Goal: Information Seeking & Learning: Compare options

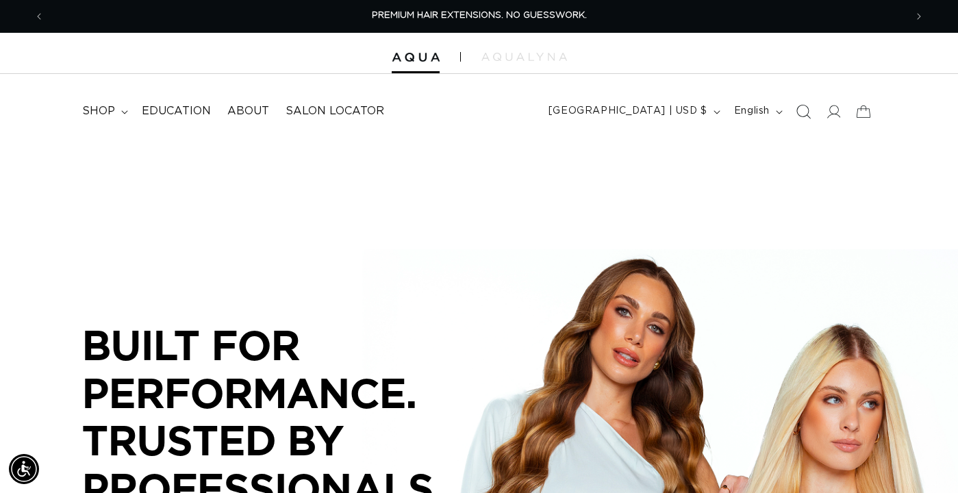
click at [807, 112] on icon "Search" at bounding box center [803, 111] width 14 height 14
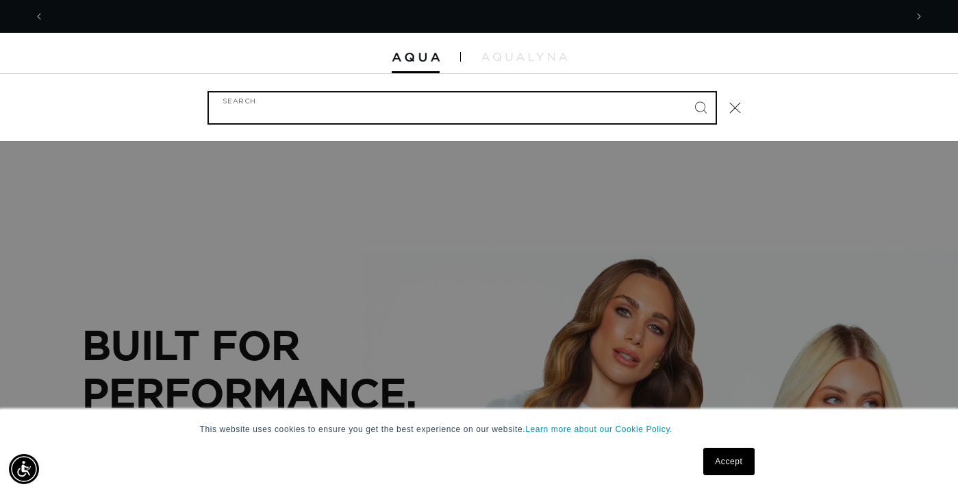
scroll to position [0, 861]
click at [375, 112] on input "Search" at bounding box center [462, 107] width 507 height 31
paste input "Ginamchepak@gmail.com"
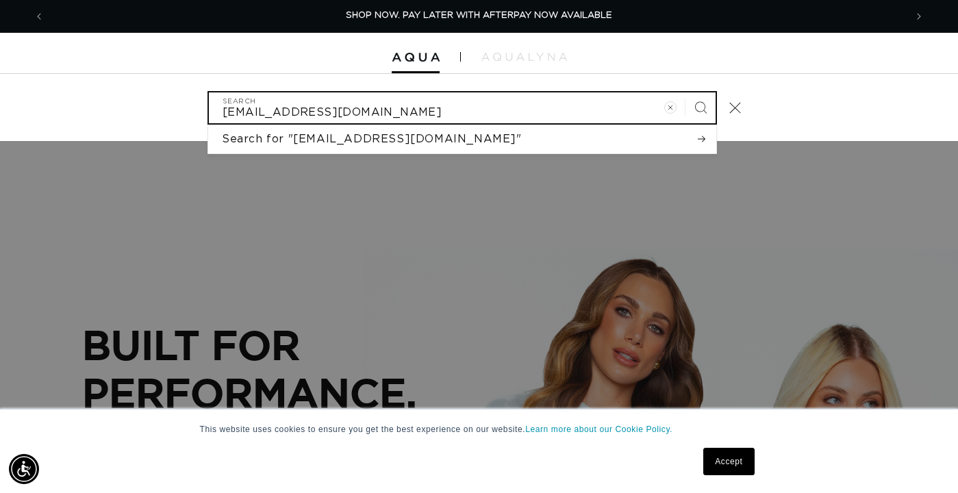
type input "Ginamchepak@gmail.com"
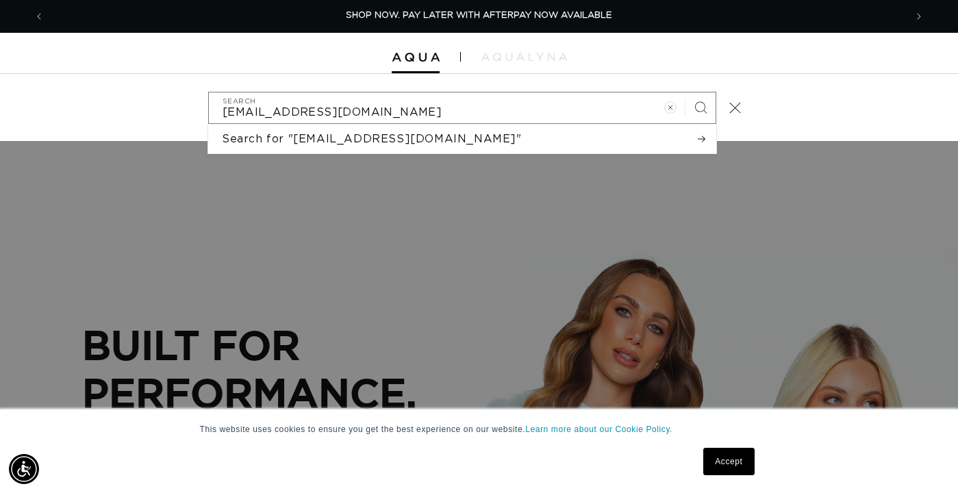
click at [233, 81] on div "Ginamchepak@gmail.com Search Search for "Ginamchepak@gmail.com" No results foun…" at bounding box center [479, 107] width 958 height 67
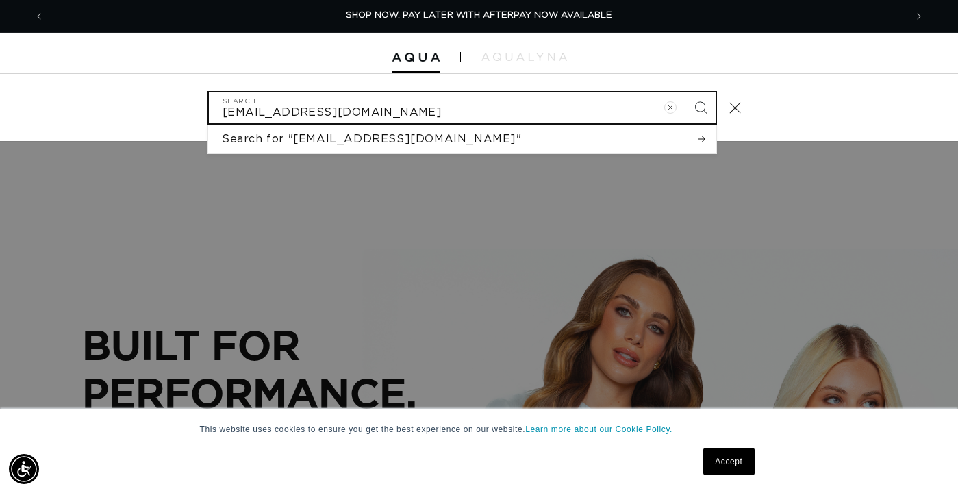
drag, startPoint x: 423, startPoint y: 113, endPoint x: 439, endPoint y: 114, distance: 16.5
click at [426, 113] on input "Ginamchepak@gmail.com" at bounding box center [462, 107] width 507 height 31
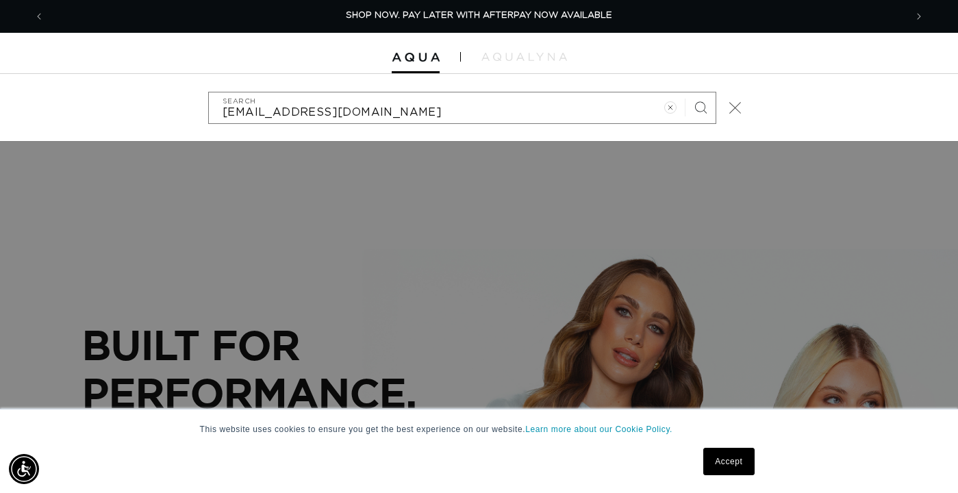
click at [734, 106] on icon "Close" at bounding box center [735, 108] width 12 height 12
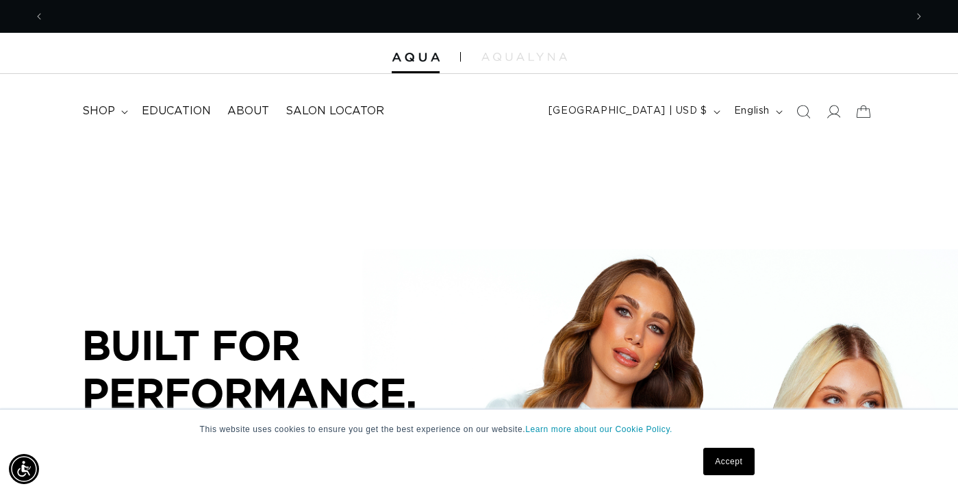
scroll to position [0, 1722]
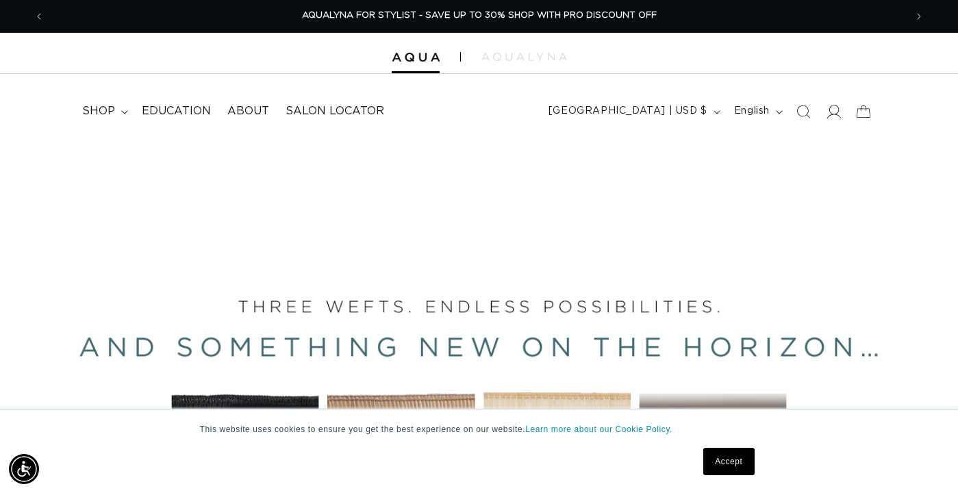
click at [836, 114] on icon at bounding box center [833, 111] width 14 height 14
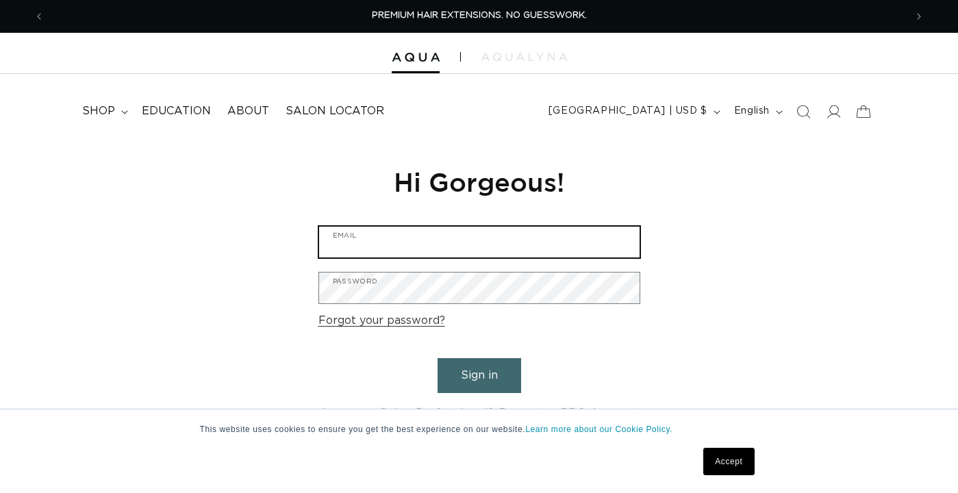
click at [459, 248] on input "Email" at bounding box center [479, 242] width 321 height 31
paste input "Ginamchepak@gmail.com"
type input "Ginamchepak@gmail.com"
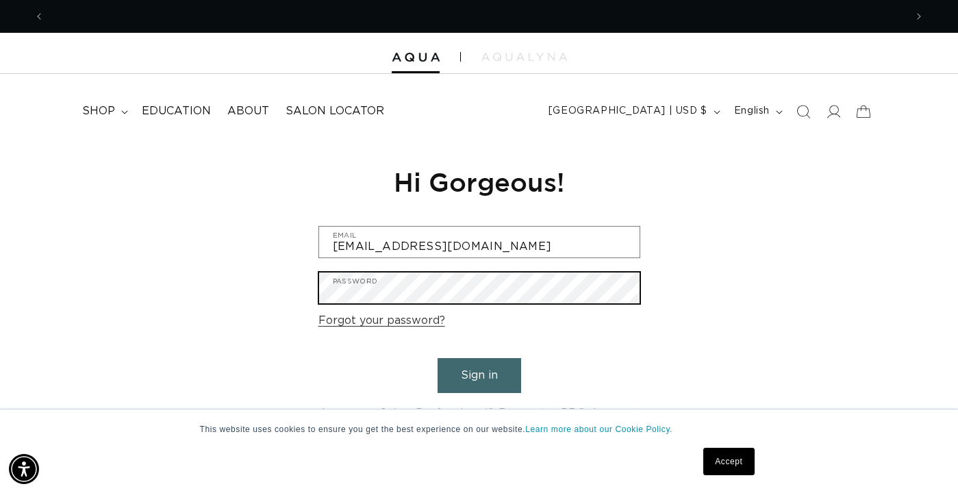
scroll to position [0, 1722]
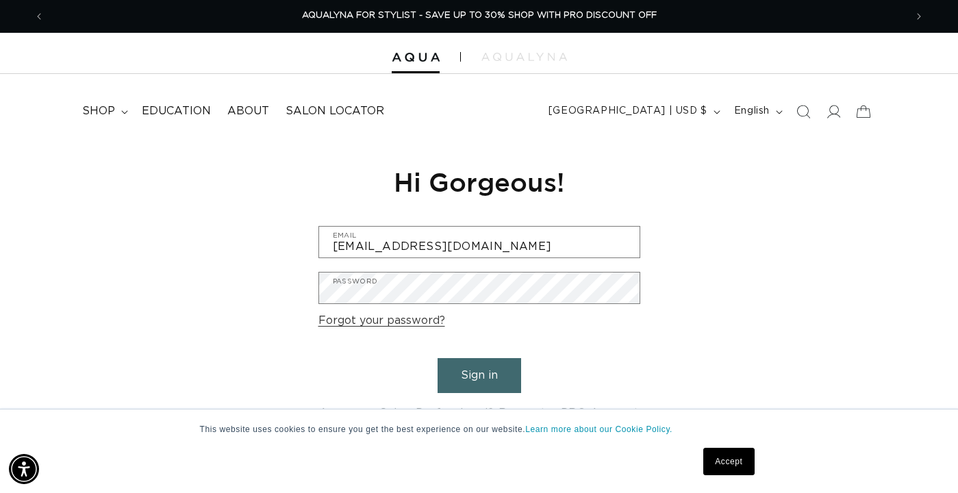
click at [484, 379] on button "Sign in" at bounding box center [480, 375] width 84 height 35
click at [718, 463] on link "Accept" at bounding box center [728, 461] width 51 height 27
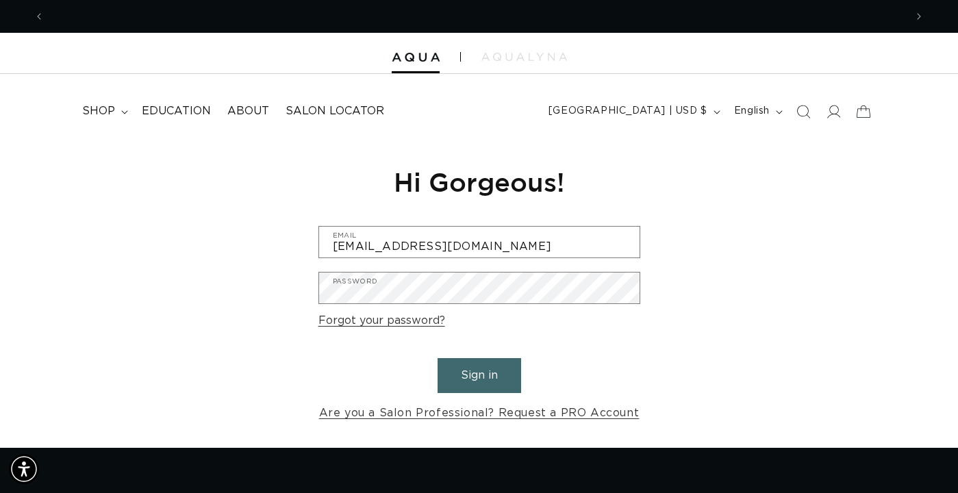
scroll to position [0, 0]
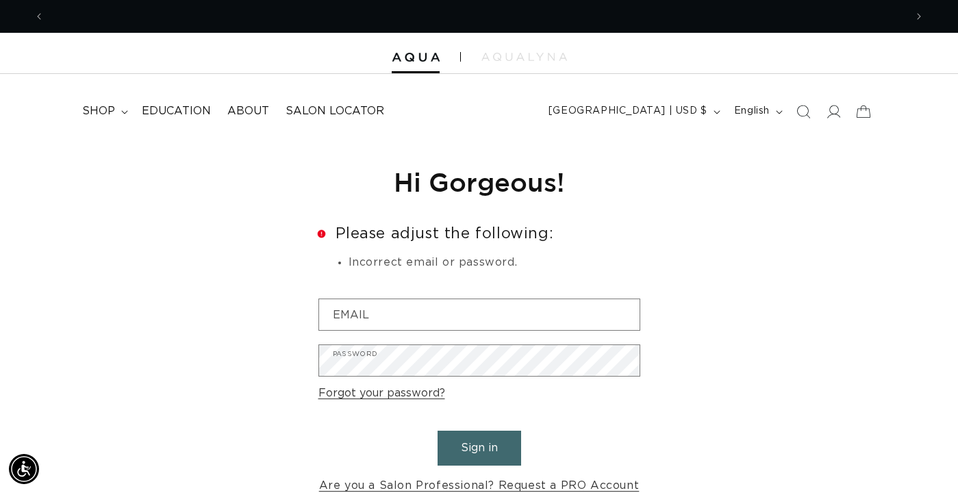
scroll to position [0, 861]
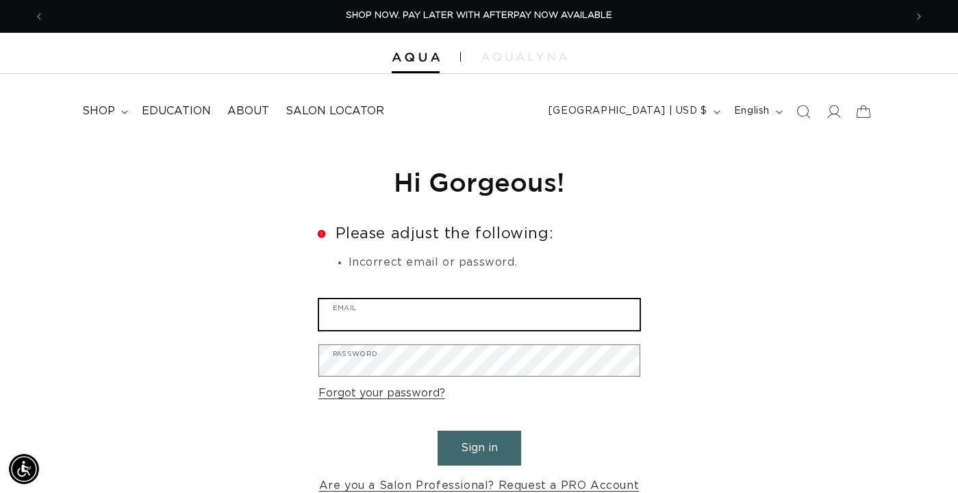
click at [375, 310] on input "Email" at bounding box center [479, 314] width 321 height 31
paste input "[EMAIL_ADDRESS][DOMAIN_NAME]"
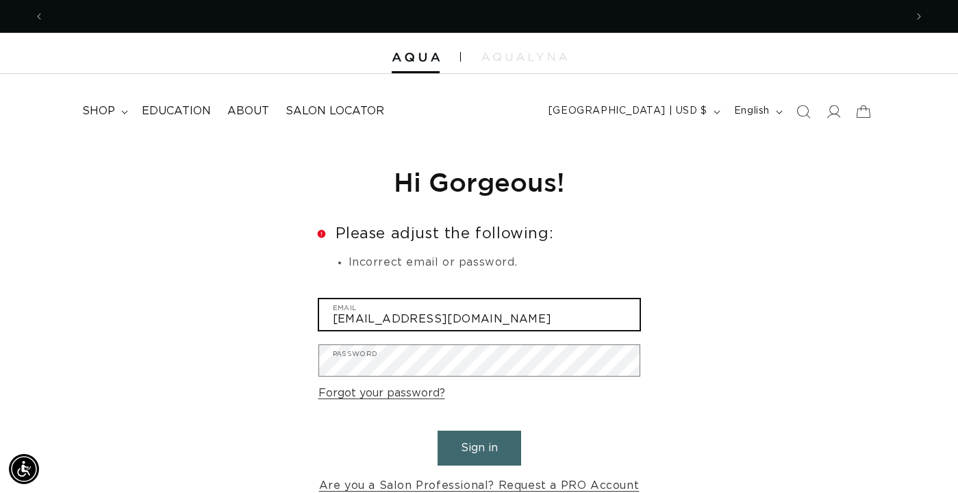
scroll to position [0, 1722]
type input "[EMAIL_ADDRESS][DOMAIN_NAME]"
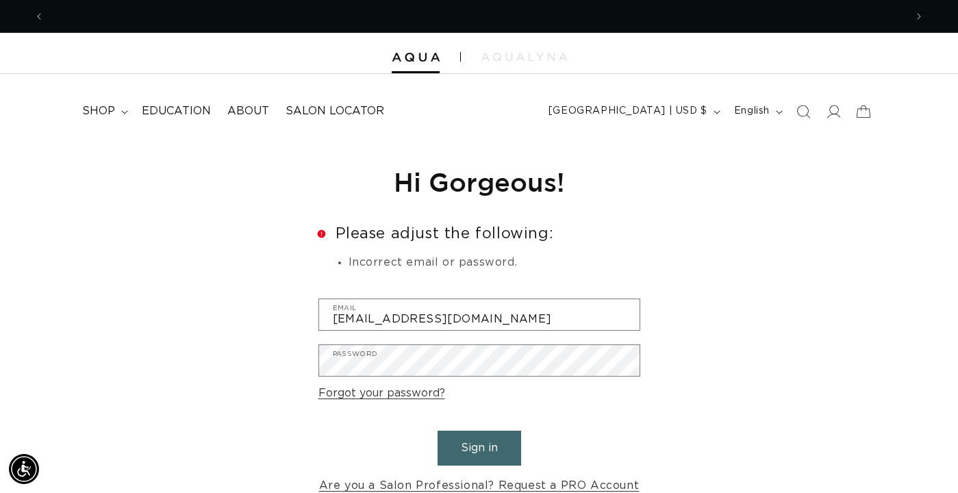
scroll to position [0, 0]
click at [470, 445] on button "Sign in" at bounding box center [480, 448] width 84 height 35
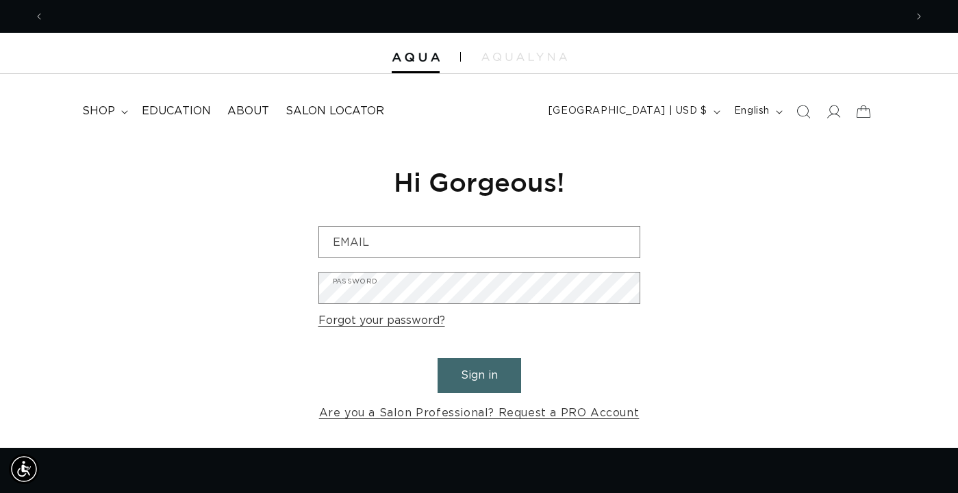
scroll to position [0, 861]
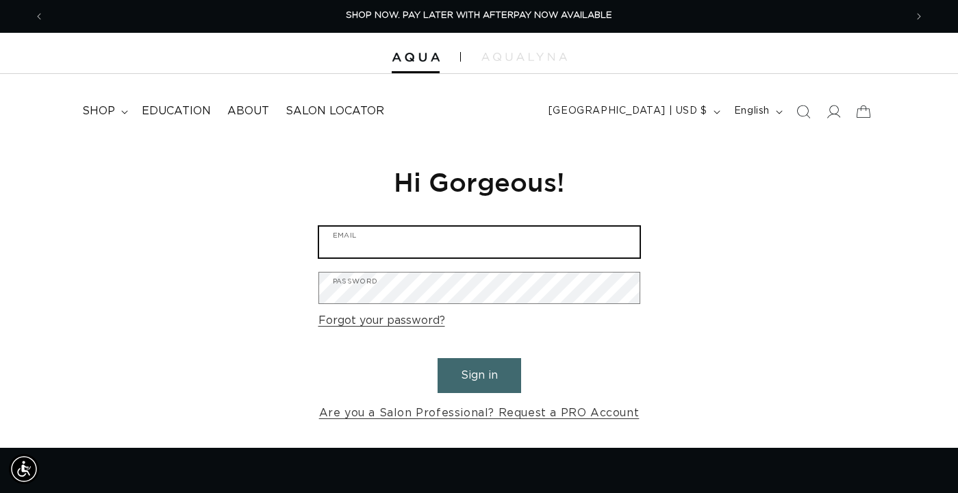
click at [532, 249] on input "Email" at bounding box center [479, 242] width 321 height 31
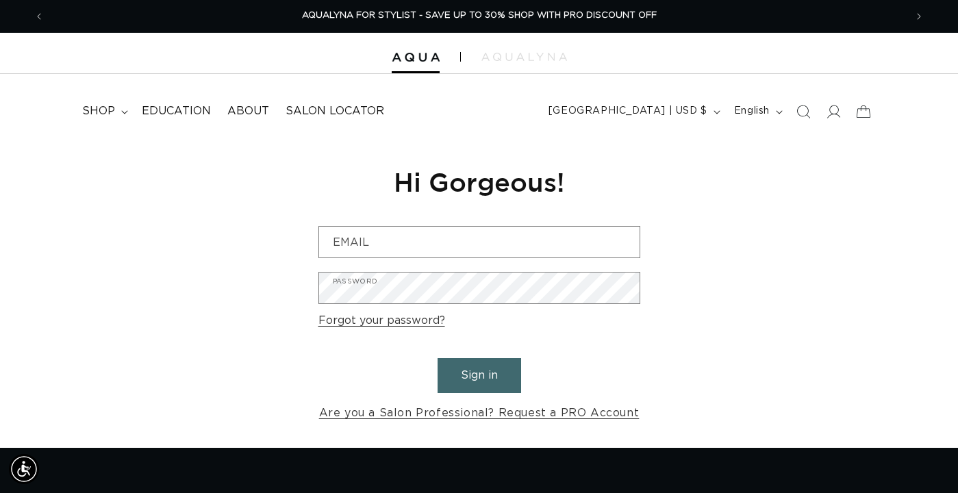
click at [236, 228] on div "Reset your password We will send you an email to reset your password Email Subm…" at bounding box center [479, 294] width 958 height 308
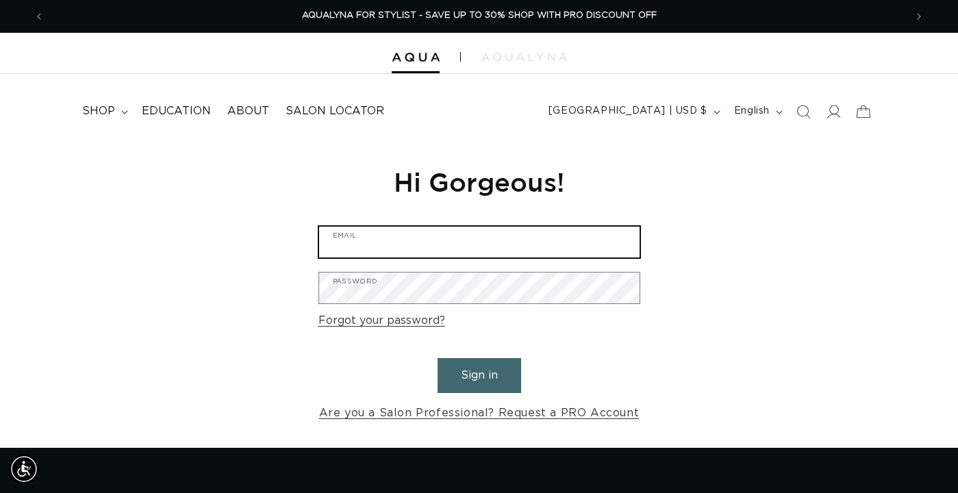
click at [442, 252] on input "Email" at bounding box center [479, 242] width 321 height 31
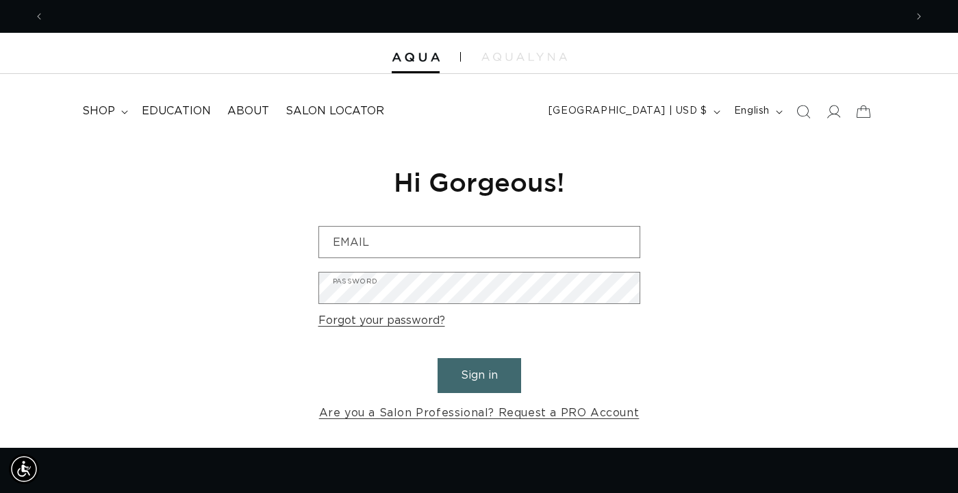
scroll to position [0, 861]
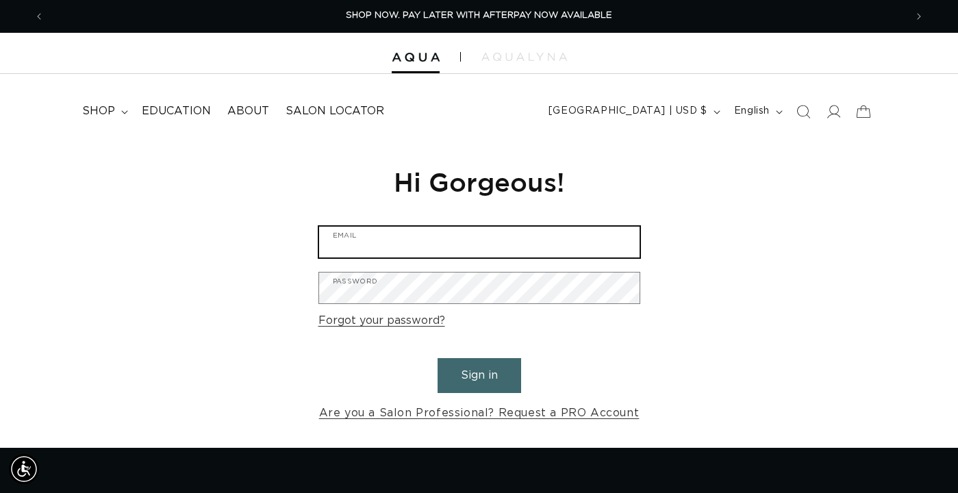
drag, startPoint x: 400, startPoint y: 246, endPoint x: 414, endPoint y: 251, distance: 15.2
click at [400, 246] on input "Email" at bounding box center [479, 242] width 321 height 31
paste input "[EMAIL_ADDRESS][DOMAIN_NAME]"
type input "[EMAIL_ADDRESS][DOMAIN_NAME]"
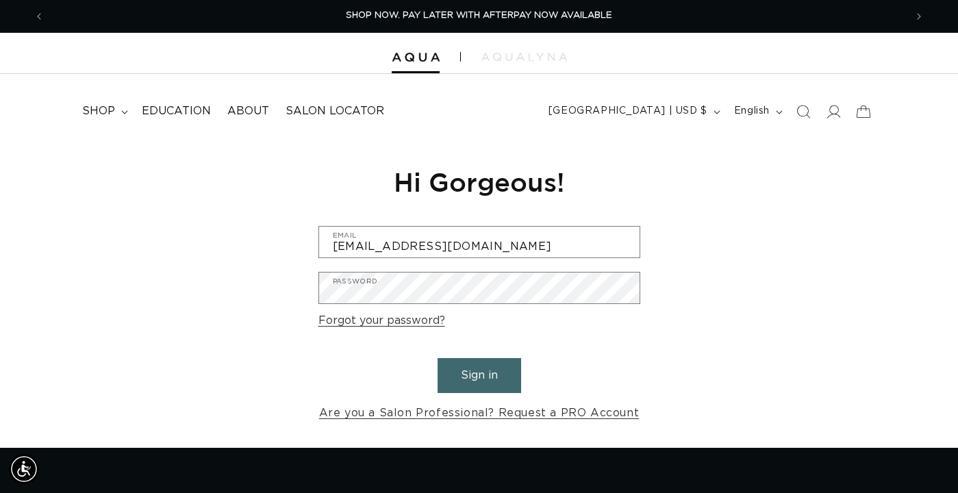
click at [503, 390] on button "Sign in" at bounding box center [480, 375] width 84 height 35
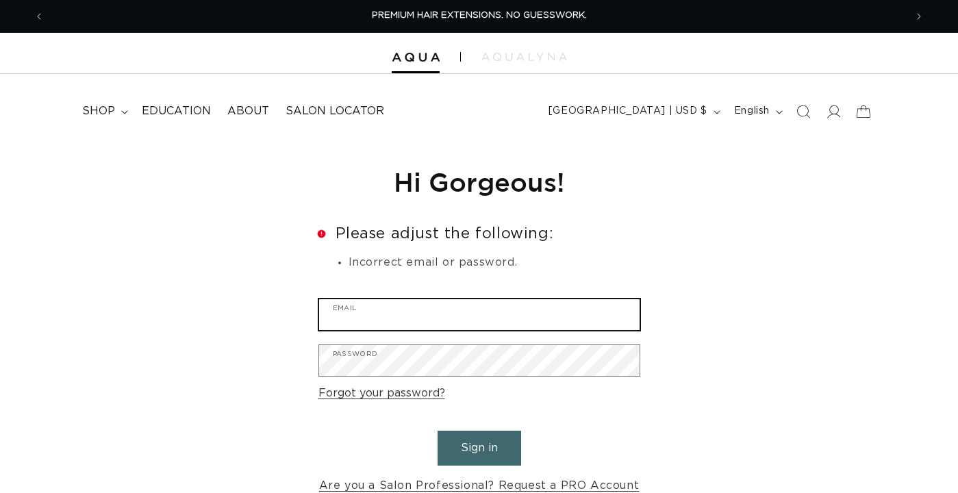
click at [436, 318] on input "Email" at bounding box center [479, 314] width 321 height 31
paste input "[EMAIL_ADDRESS][DOMAIN_NAME]"
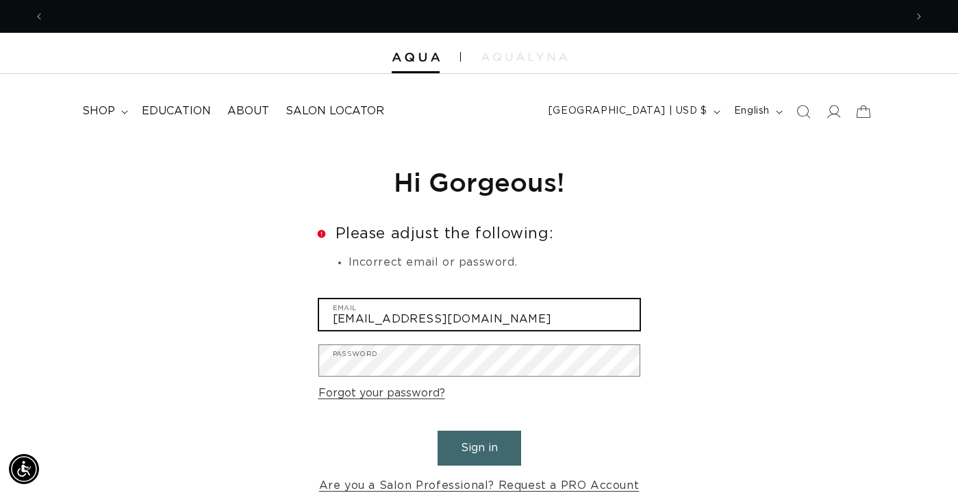
scroll to position [0, 861]
drag, startPoint x: 332, startPoint y: 316, endPoint x: 309, endPoint y: 317, distance: 23.3
click at [309, 317] on div "Reset your password We will send you an email to reset your password Email Subm…" at bounding box center [479, 330] width 342 height 380
type input "[EMAIL_ADDRESS][DOMAIN_NAME]"
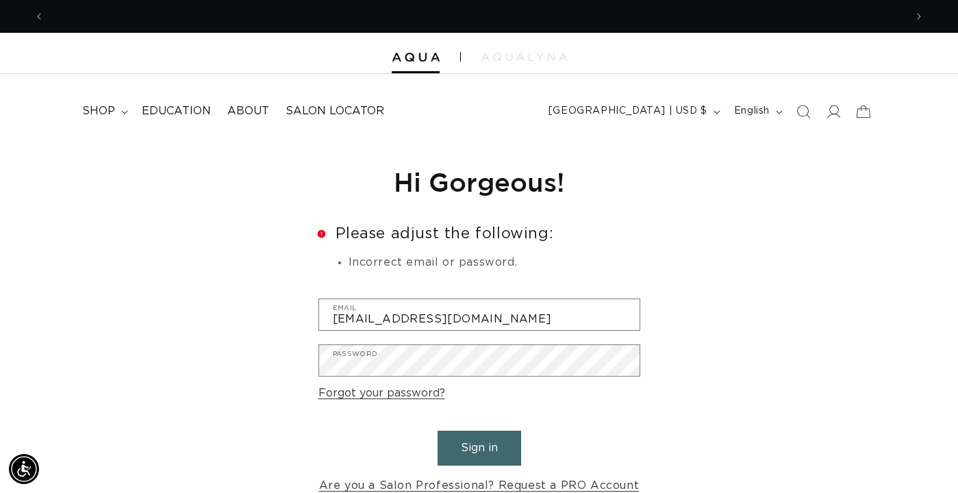
click at [953, 329] on div "Reset your password We will send you an email to reset your password Email Subm…" at bounding box center [479, 330] width 958 height 380
click at [483, 438] on button "Sign in" at bounding box center [480, 448] width 84 height 35
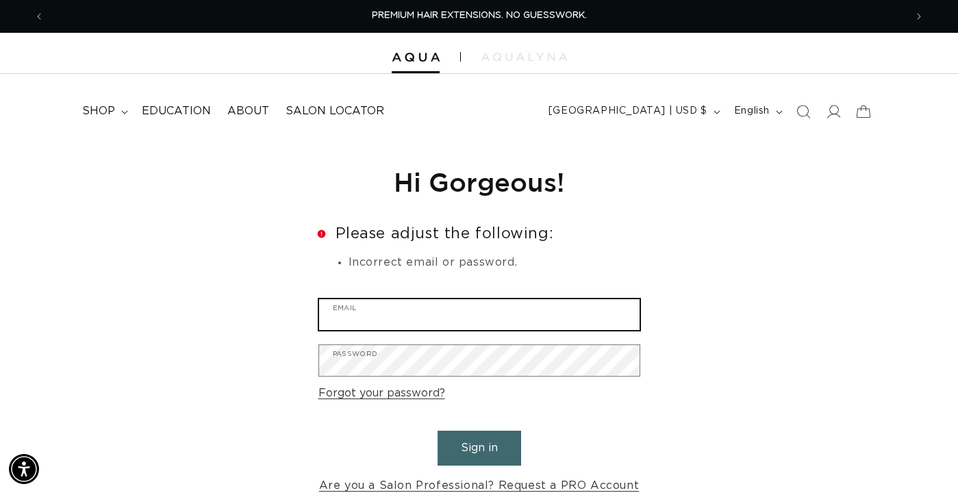
click at [466, 306] on input "Email" at bounding box center [479, 314] width 321 height 31
paste input "GinaChepak@Outlook.Com"
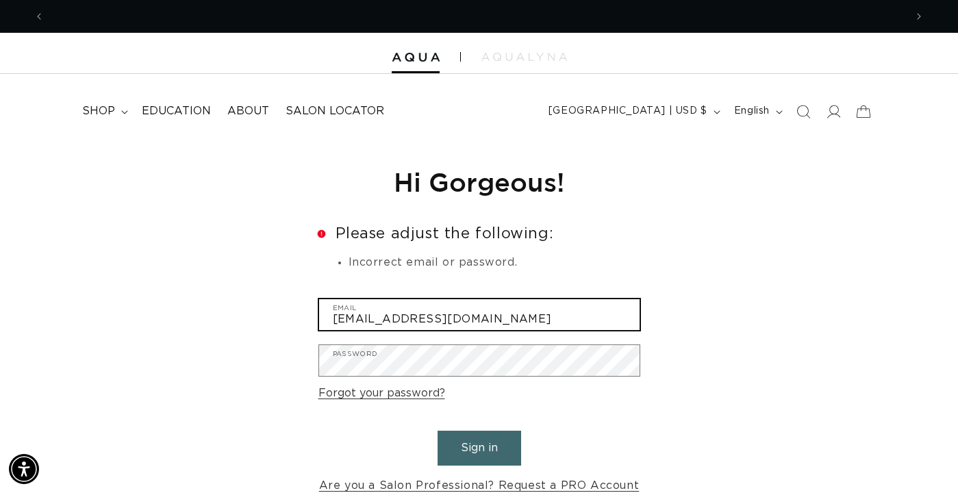
scroll to position [0, 861]
click at [463, 316] on input "GinaChepak@Outlook.Com" at bounding box center [479, 314] width 321 height 31
drag, startPoint x: 464, startPoint y: 320, endPoint x: 464, endPoint y: 327, distance: 6.9
click at [462, 319] on input "GinaChepak@Outlook.vom" at bounding box center [479, 314] width 321 height 31
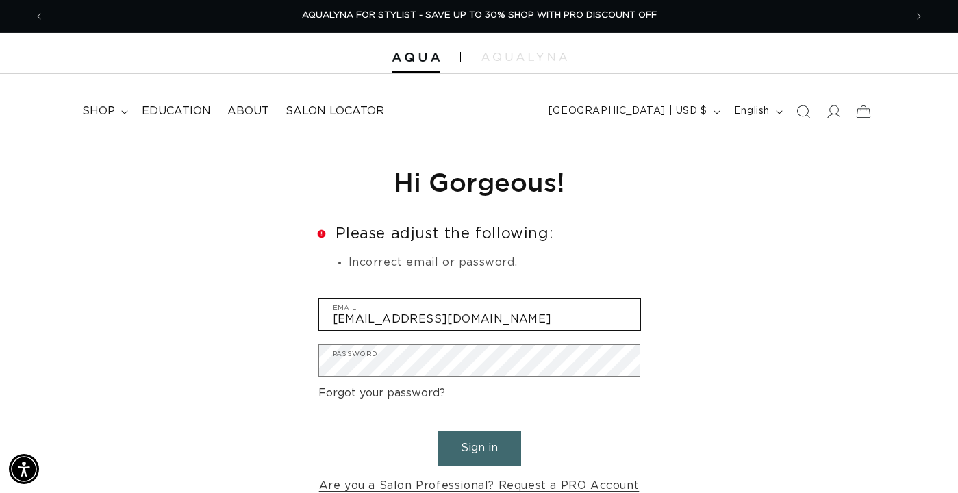
type input "GinaChepak@Outlook.com"
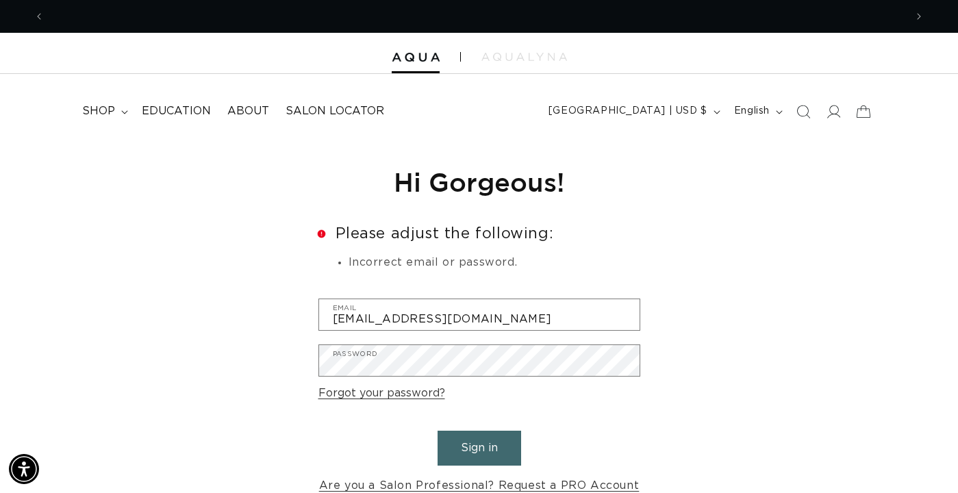
scroll to position [0, 0]
drag, startPoint x: 464, startPoint y: 436, endPoint x: 489, endPoint y: 458, distance: 34.0
click at [464, 436] on button "Sign in" at bounding box center [480, 448] width 84 height 35
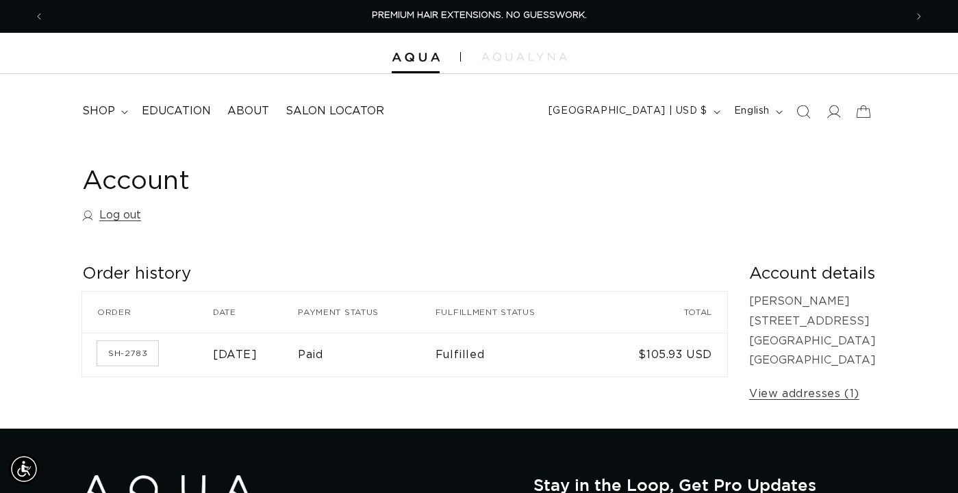
click at [385, 213] on div "Account Log out" at bounding box center [479, 197] width 794 height 64
click at [117, 110] on summary "shop" at bounding box center [104, 111] width 60 height 31
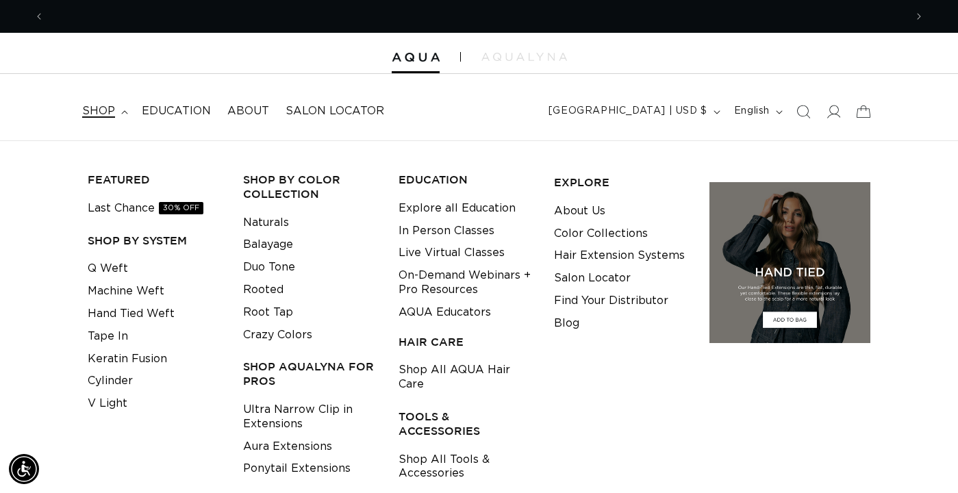
scroll to position [0, 861]
click at [107, 271] on link "Q Weft" at bounding box center [108, 269] width 40 height 23
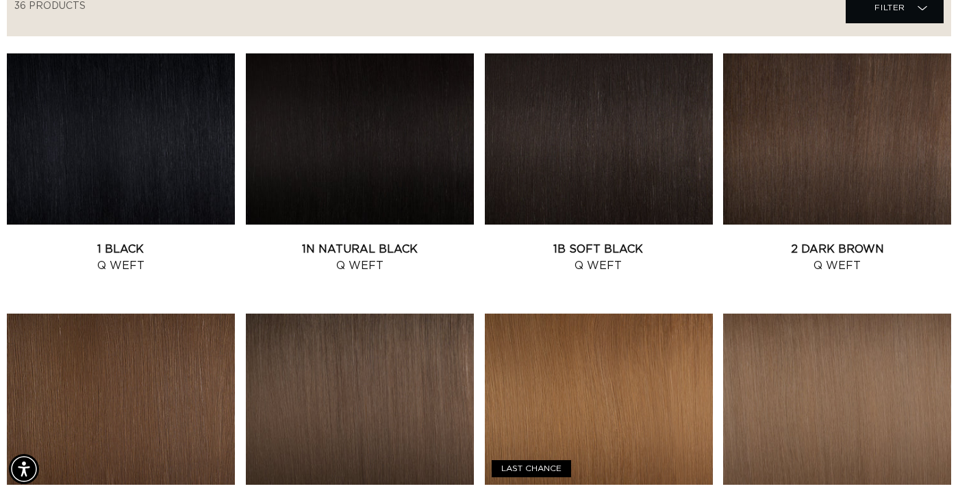
scroll to position [564, 0]
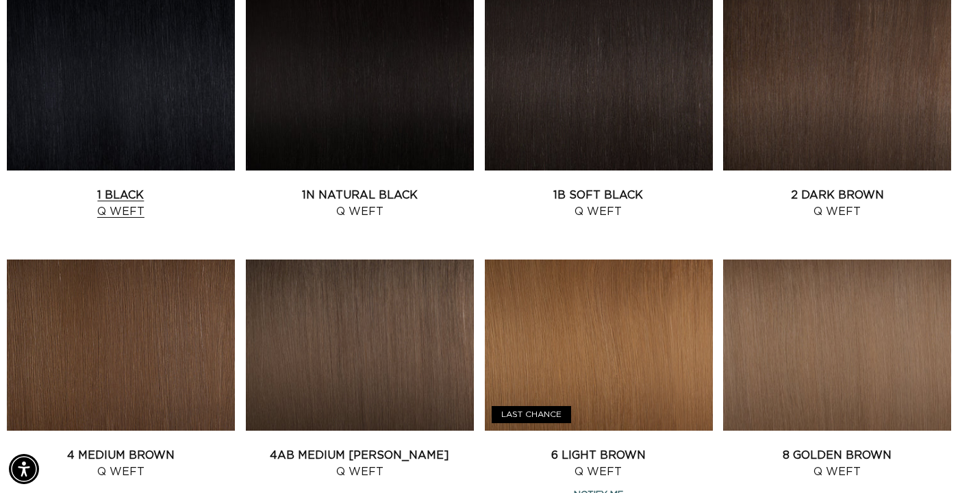
click at [160, 187] on link "1 Black Q Weft" at bounding box center [121, 203] width 228 height 33
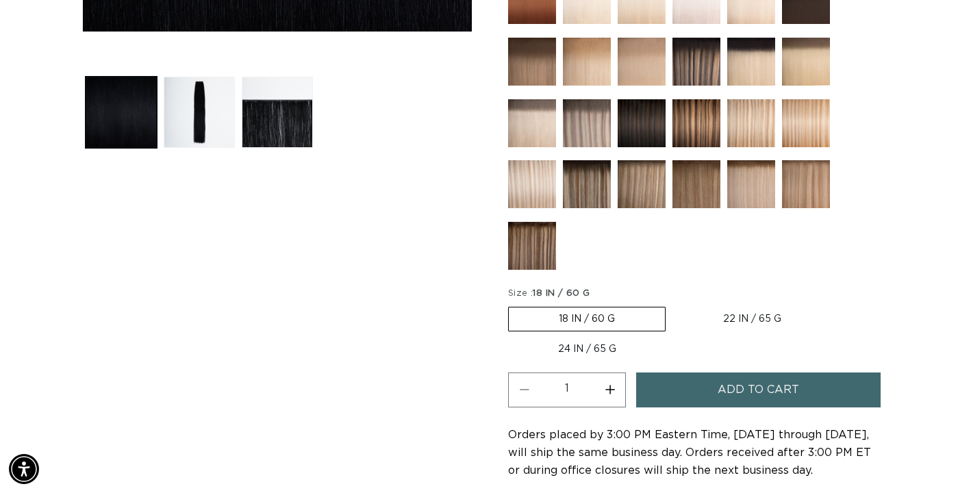
scroll to position [0, 1722]
click at [730, 311] on label "22 IN / 65 G Variant sold out or unavailable" at bounding box center [752, 319] width 158 height 23
click at [673, 305] on input "22 IN / 65 G Variant sold out or unavailable" at bounding box center [673, 304] width 1 height 1
radio input "true"
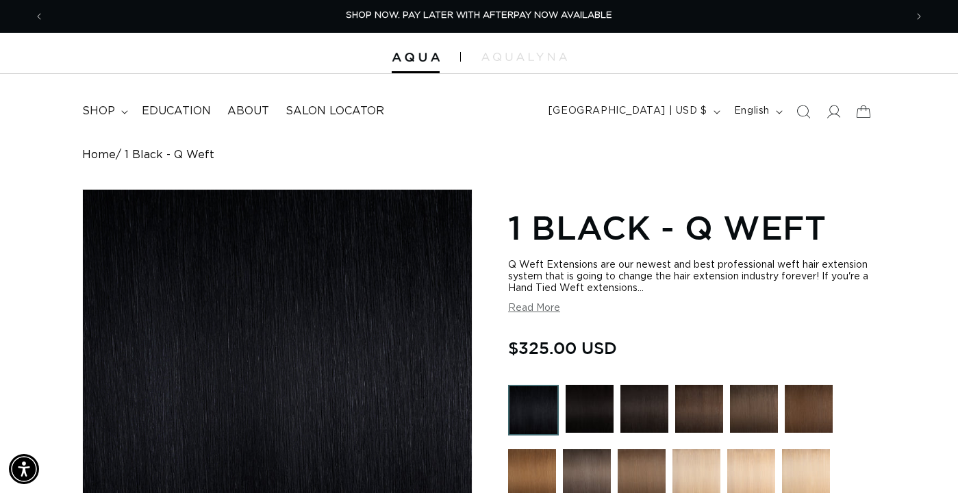
click at [525, 307] on button "Read More" at bounding box center [534, 309] width 52 height 12
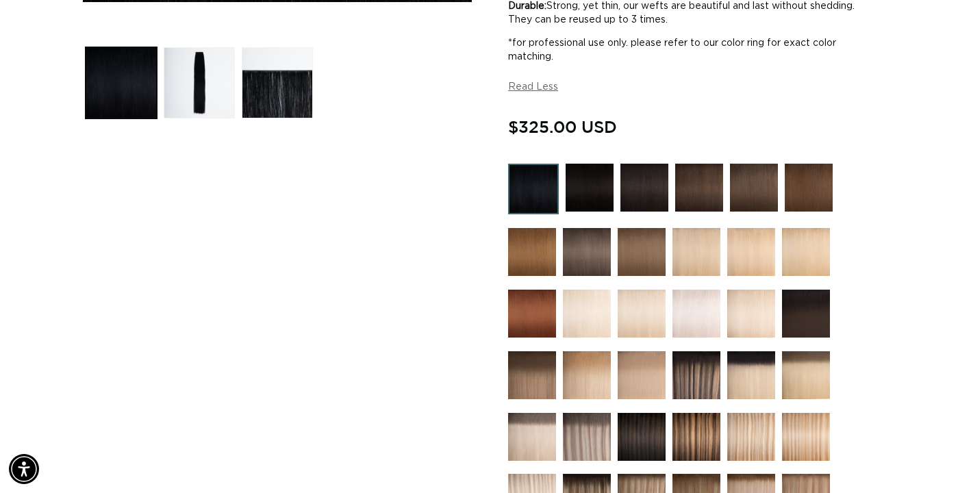
click at [749, 430] on img at bounding box center [751, 437] width 48 height 48
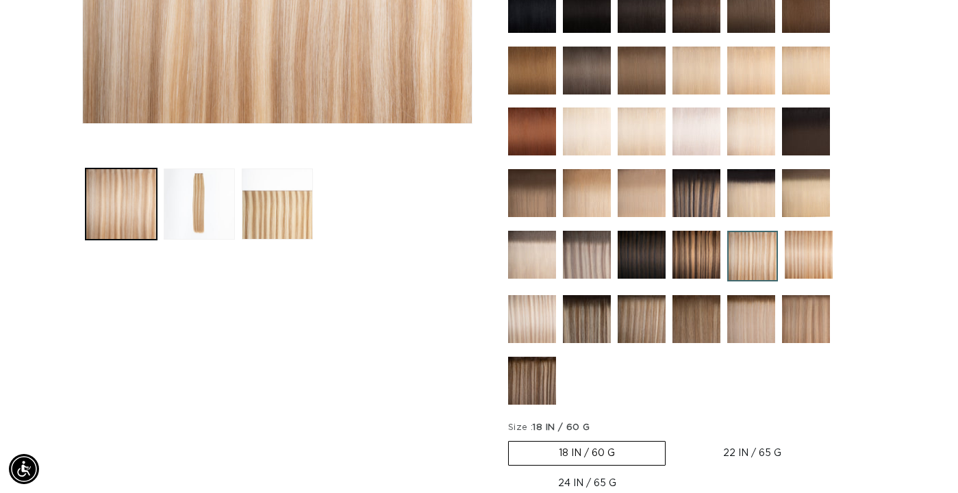
scroll to position [449, 0]
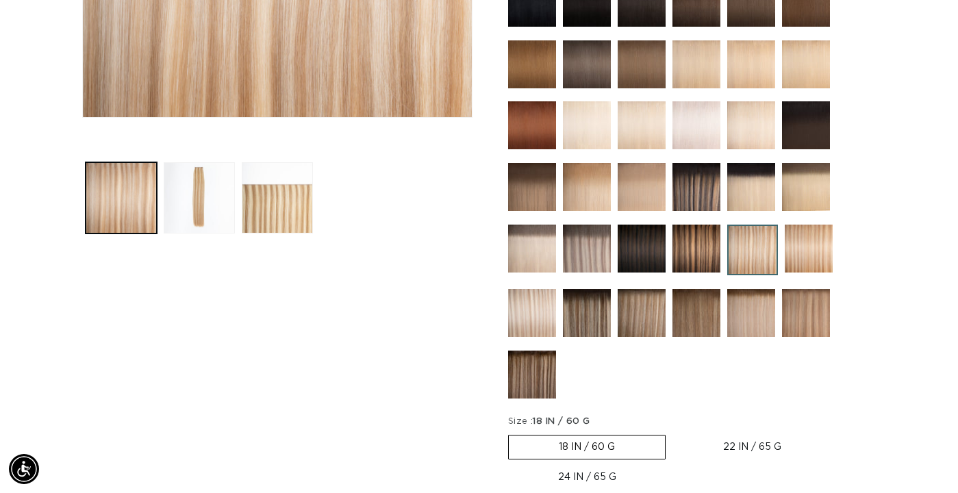
click at [796, 321] on img at bounding box center [806, 313] width 48 height 48
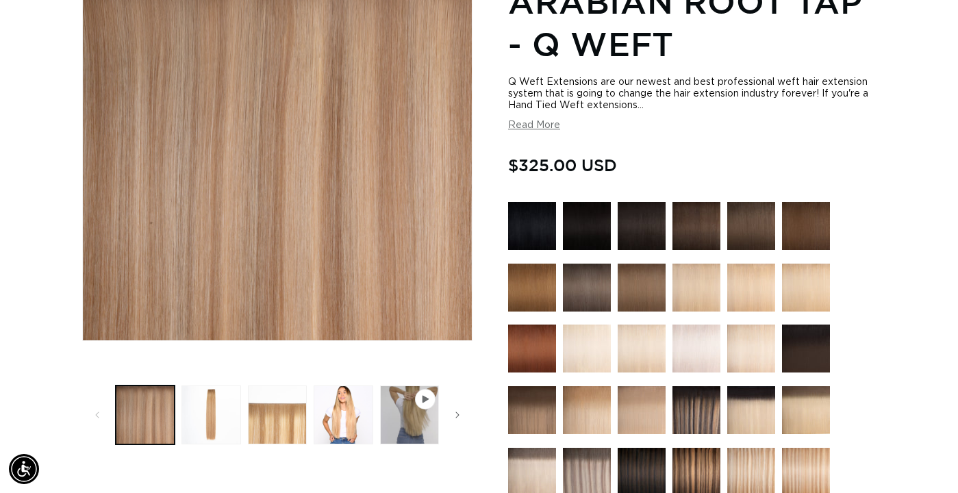
scroll to position [0, 1722]
click at [588, 225] on img at bounding box center [587, 226] width 48 height 48
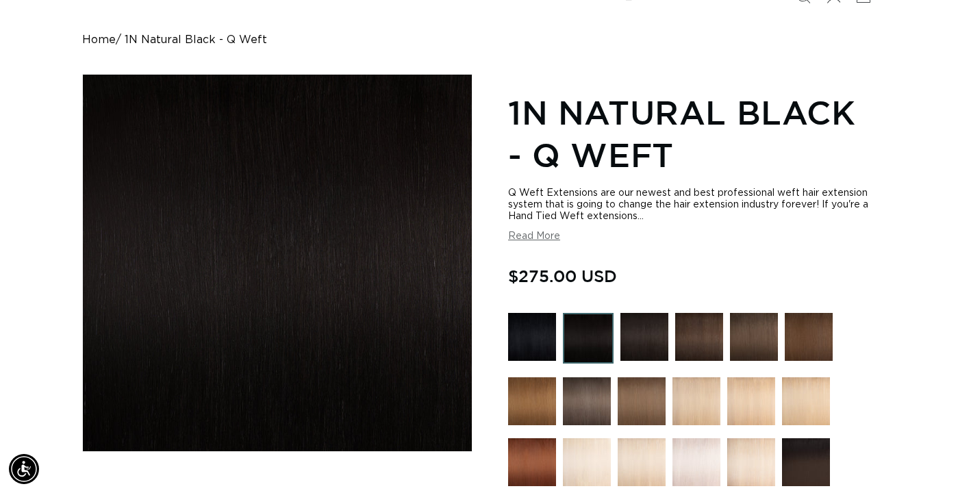
scroll to position [119, 0]
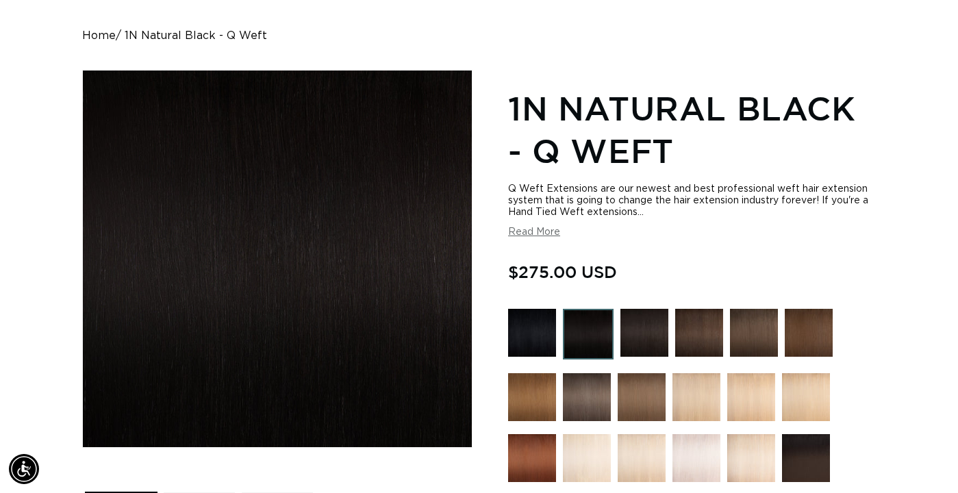
click at [544, 325] on img at bounding box center [532, 333] width 48 height 48
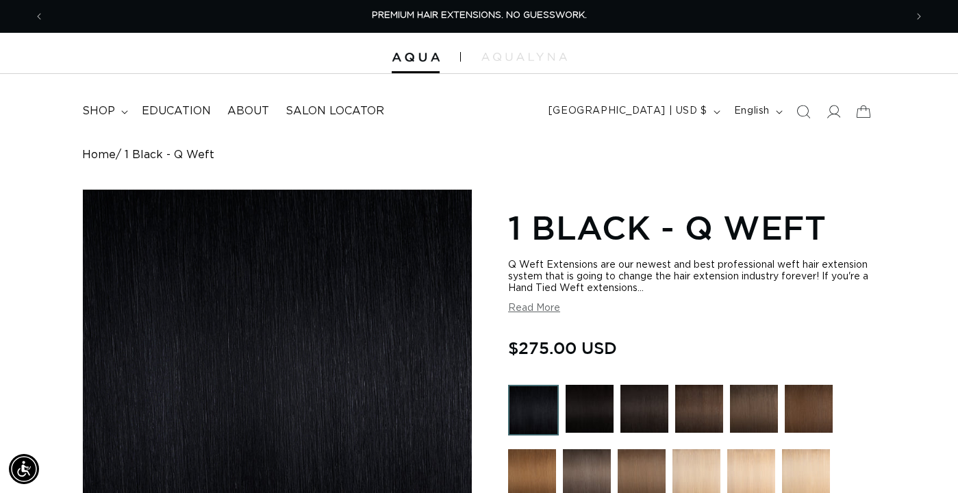
click at [589, 410] on img at bounding box center [590, 409] width 48 height 48
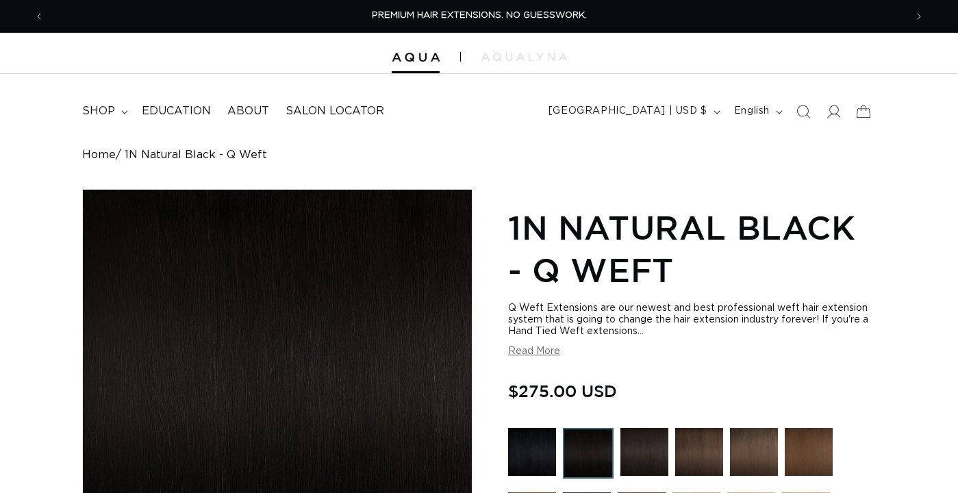
click at [658, 451] on img at bounding box center [645, 452] width 48 height 48
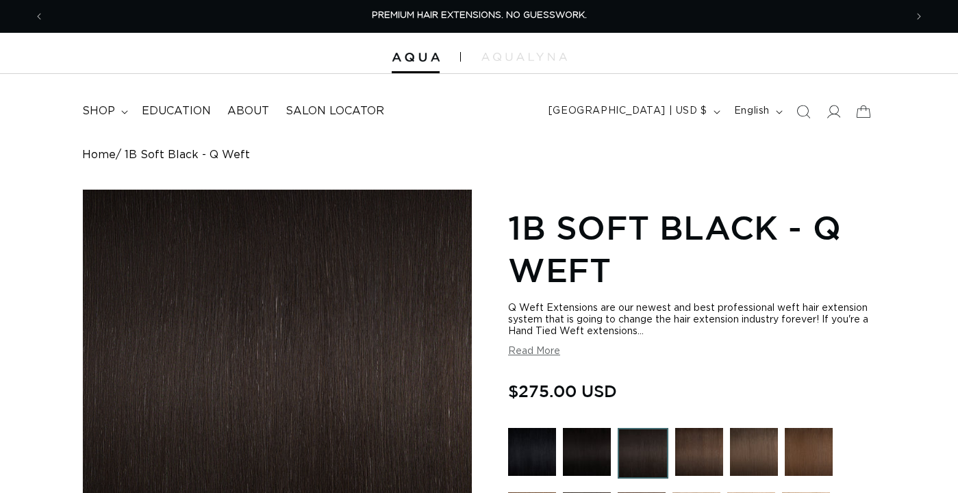
click at [701, 454] on img at bounding box center [699, 452] width 48 height 48
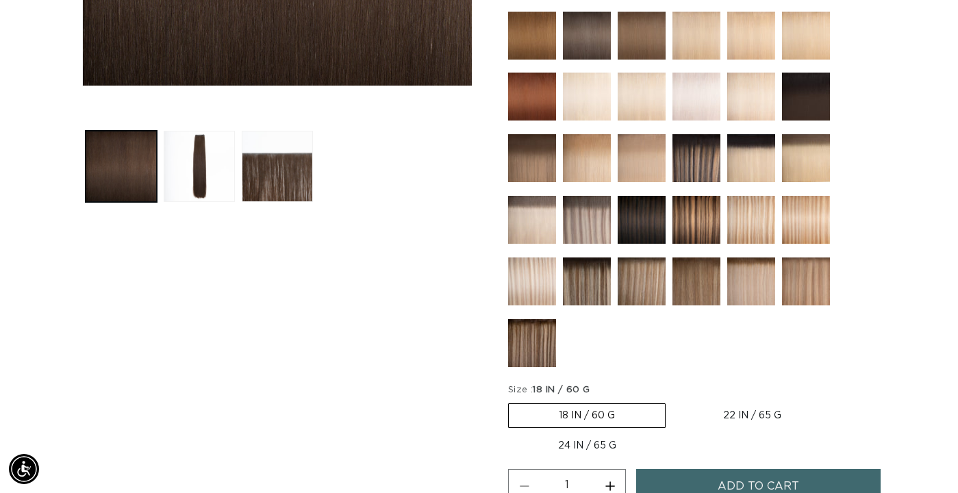
scroll to position [0, 1722]
click at [584, 96] on img at bounding box center [587, 97] width 48 height 48
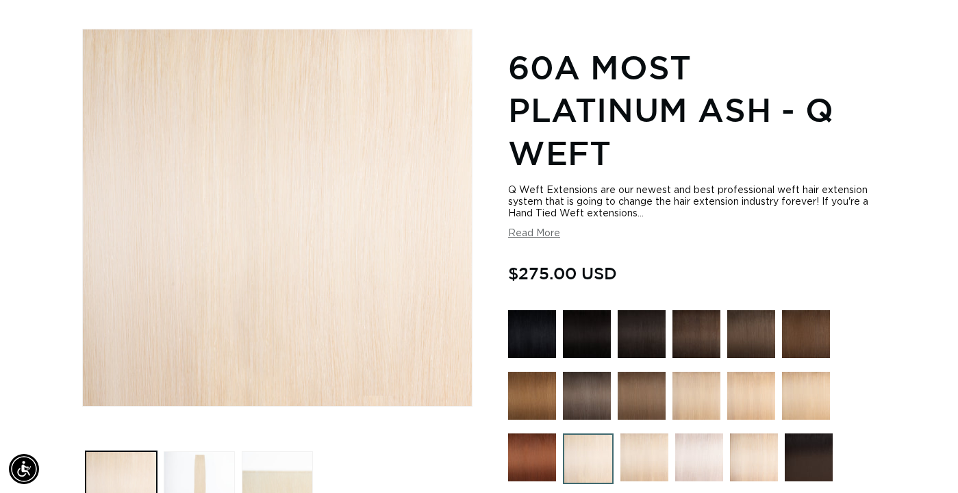
scroll to position [214, 0]
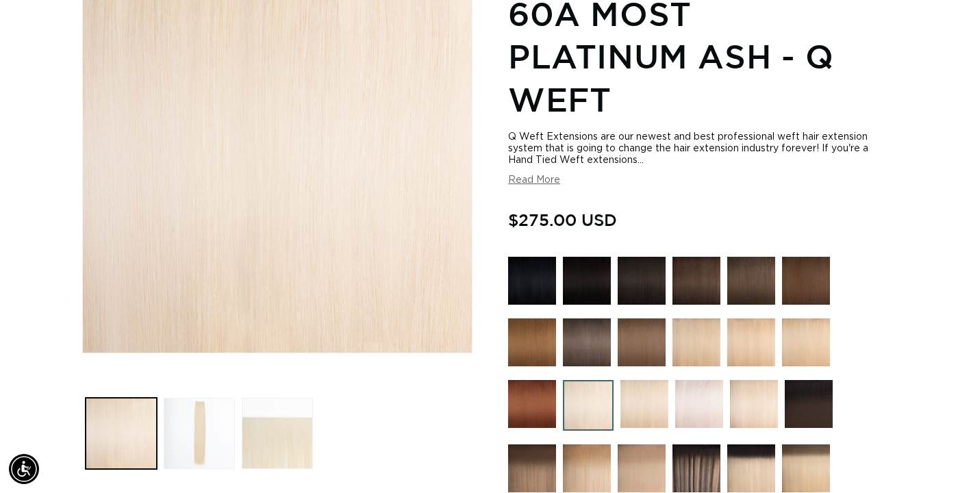
drag, startPoint x: 649, startPoint y: 401, endPoint x: 695, endPoint y: 407, distance: 46.2
click at [649, 401] on img at bounding box center [645, 404] width 48 height 48
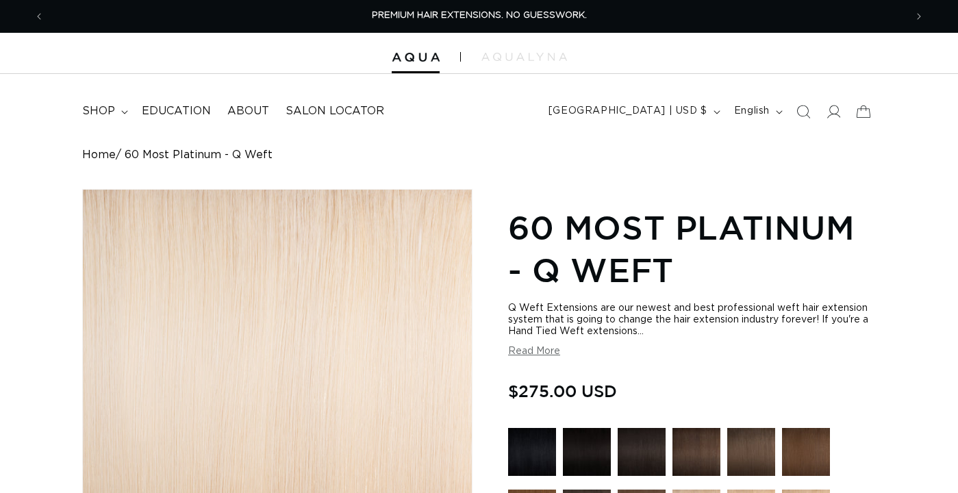
scroll to position [164, 0]
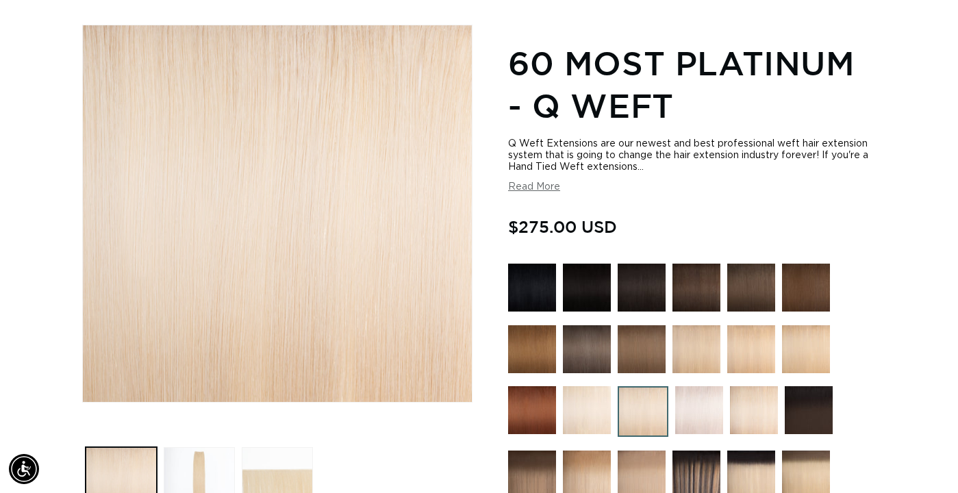
click at [700, 403] on img at bounding box center [699, 410] width 48 height 48
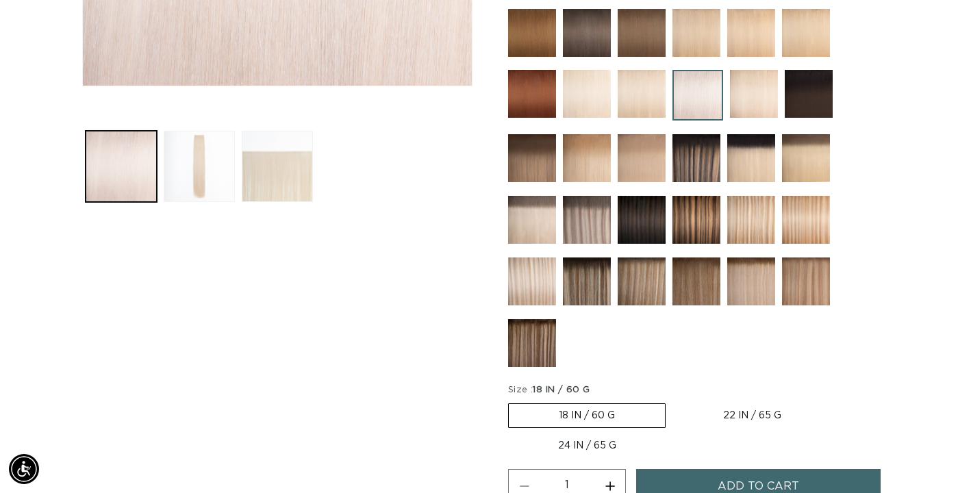
scroll to position [482, 0]
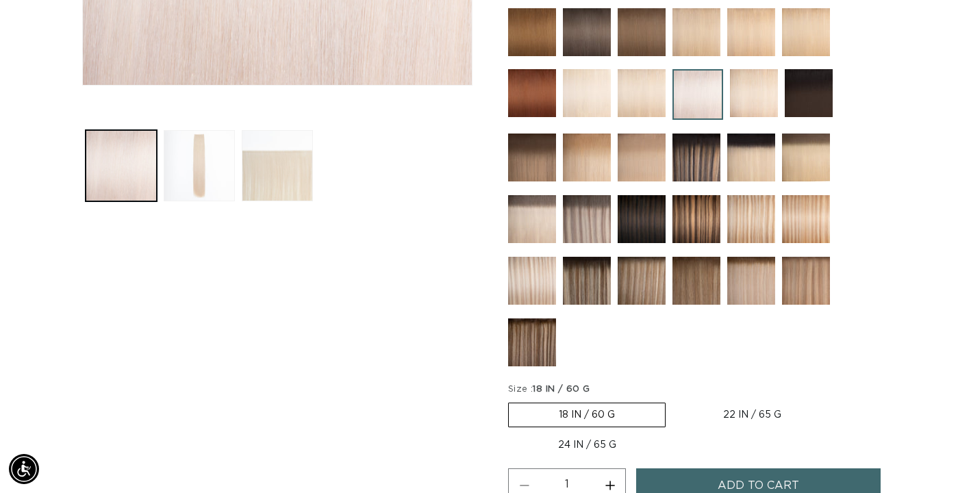
drag, startPoint x: 698, startPoint y: 282, endPoint x: 624, endPoint y: 290, distance: 74.4
click at [697, 282] on img at bounding box center [697, 281] width 48 height 48
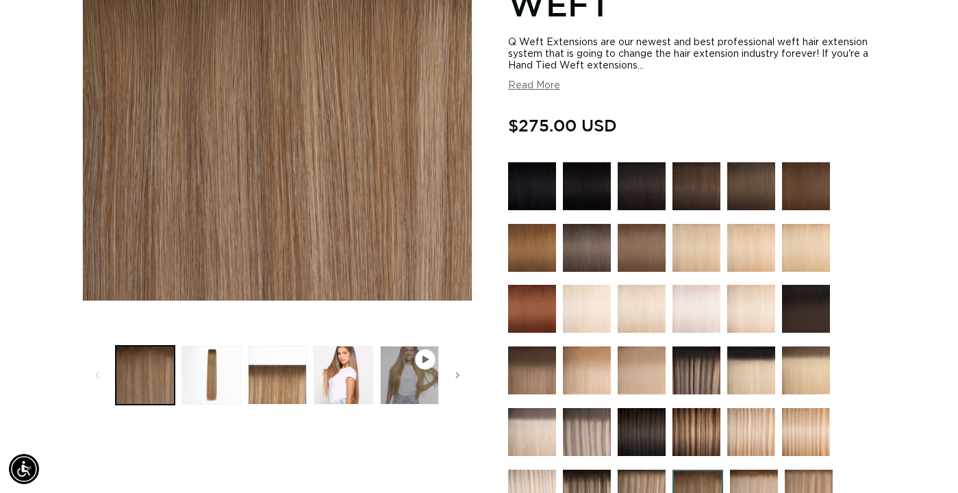
scroll to position [264, 0]
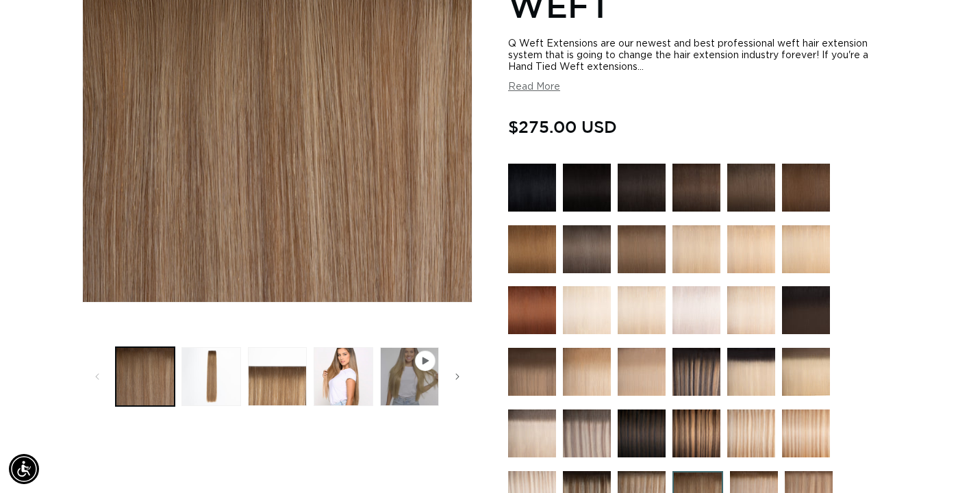
click at [703, 436] on img at bounding box center [697, 434] width 48 height 48
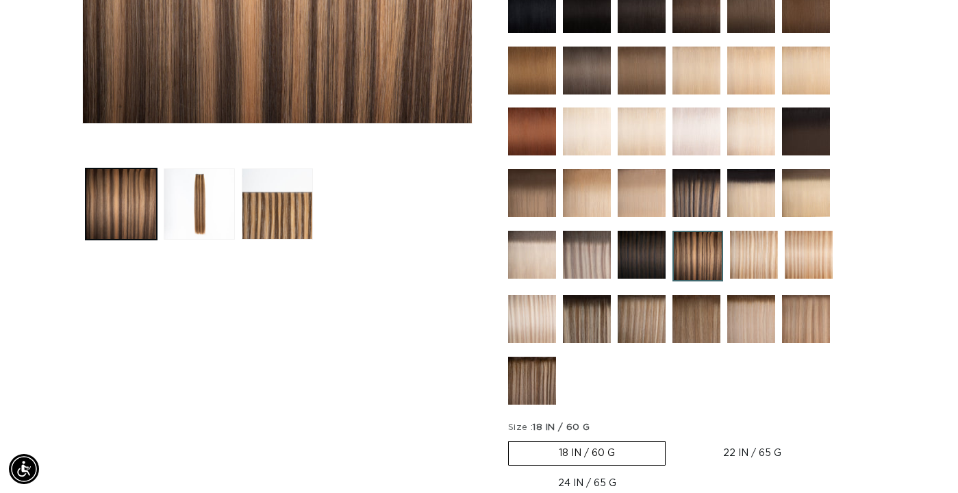
scroll to position [0, 861]
drag, startPoint x: 761, startPoint y: 465, endPoint x: 757, endPoint y: 456, distance: 9.8
click at [762, 463] on fieldset "Size : 18 IN / 60 G 18 IN / 60 G Variant sold out or unavailable 22 IN / 65 G V…" at bounding box center [692, 458] width 368 height 75
click at [756, 454] on label "22 IN / 65 G Variant sold out or unavailable" at bounding box center [752, 453] width 158 height 23
click at [673, 439] on input "22 IN / 65 G Variant sold out or unavailable" at bounding box center [673, 438] width 1 height 1
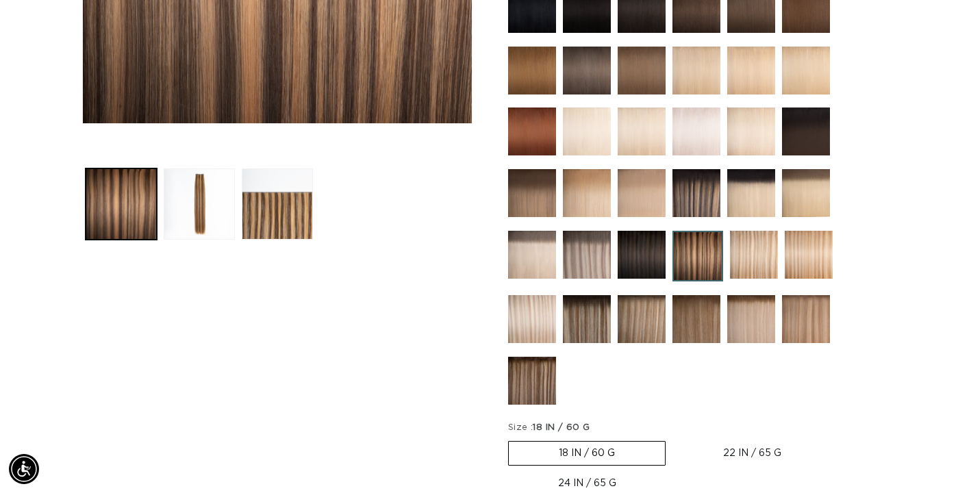
radio input "true"
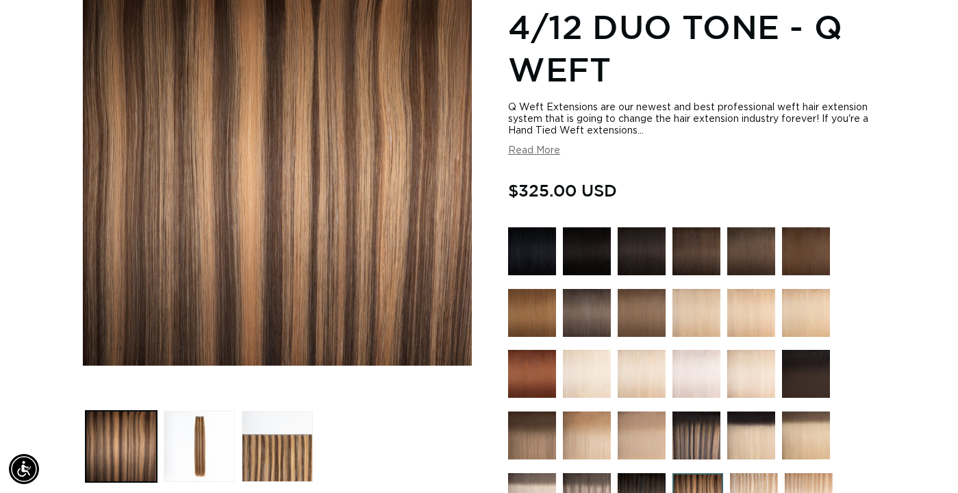
scroll to position [200, 0]
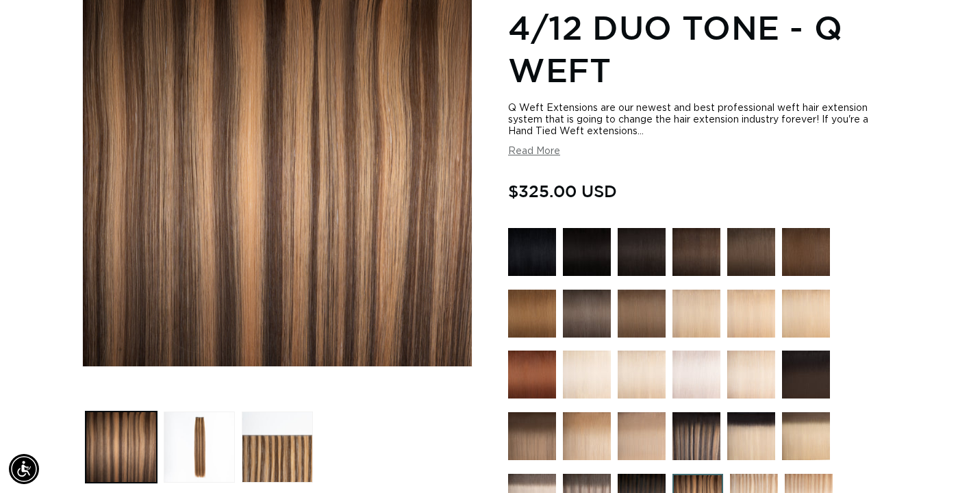
click at [586, 255] on img at bounding box center [587, 252] width 48 height 48
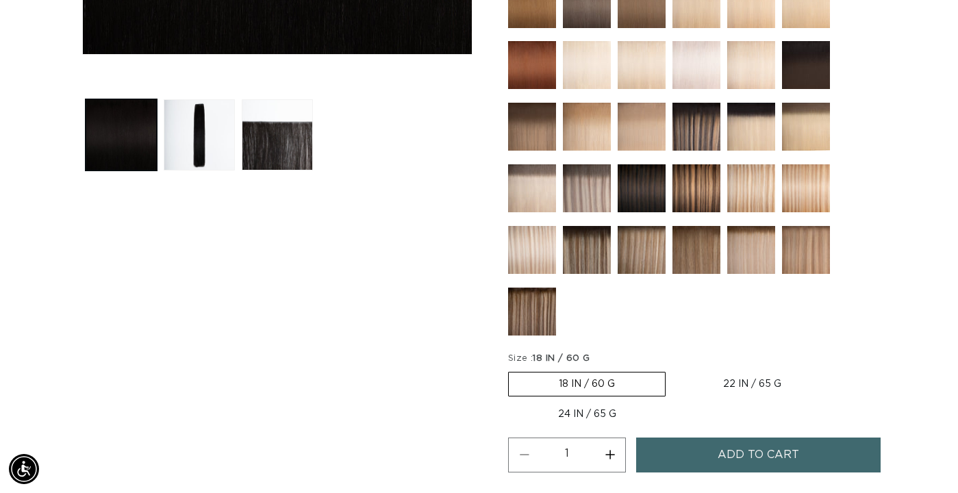
scroll to position [523, 0]
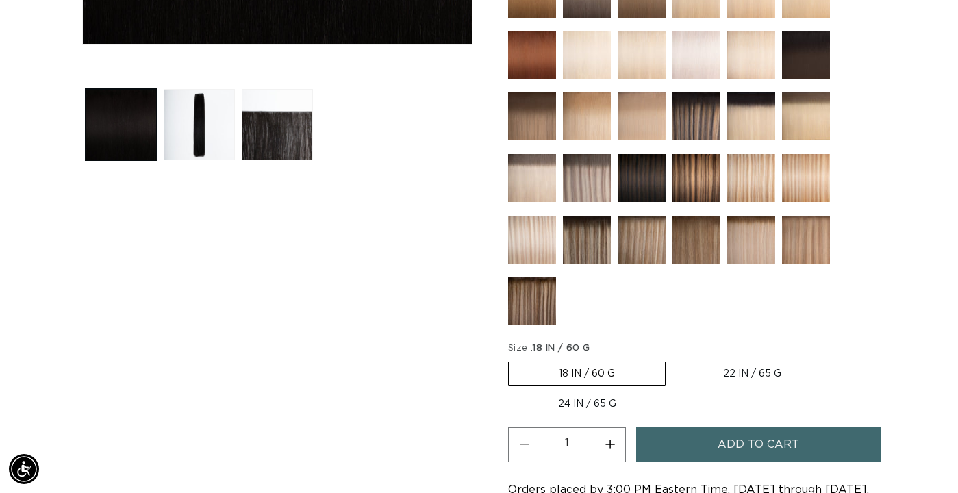
click at [773, 377] on label "22 IN / 65 G Variant sold out or unavailable" at bounding box center [752, 373] width 158 height 23
click at [673, 360] on input "22 IN / 65 G Variant sold out or unavailable" at bounding box center [673, 359] width 1 height 1
radio input "true"
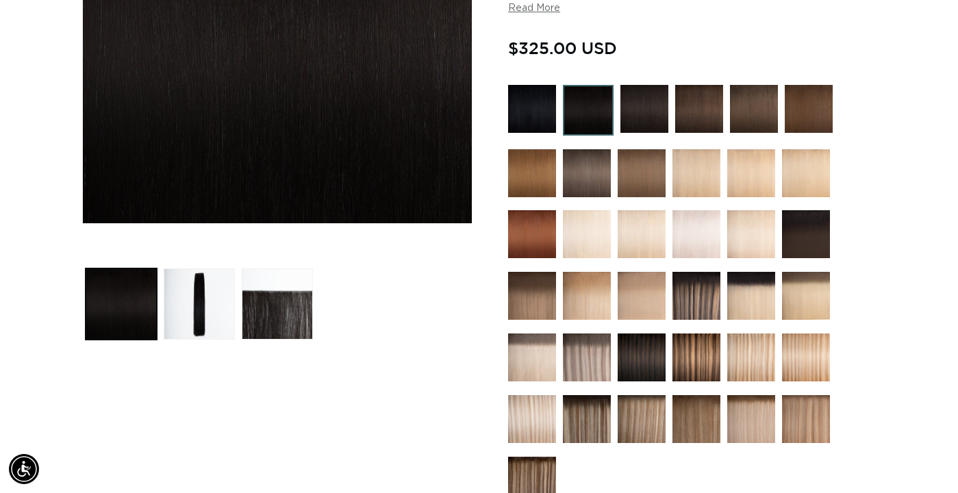
scroll to position [342, 0]
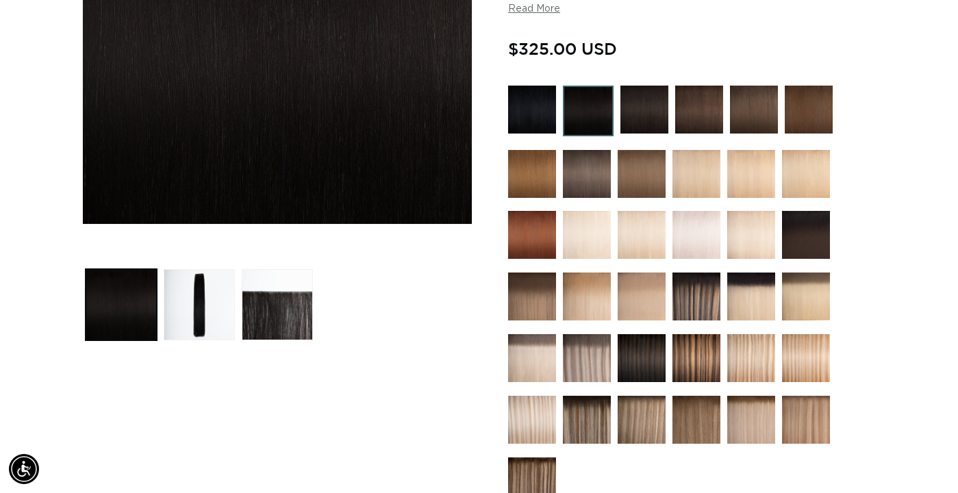
click at [823, 234] on img at bounding box center [806, 235] width 48 height 48
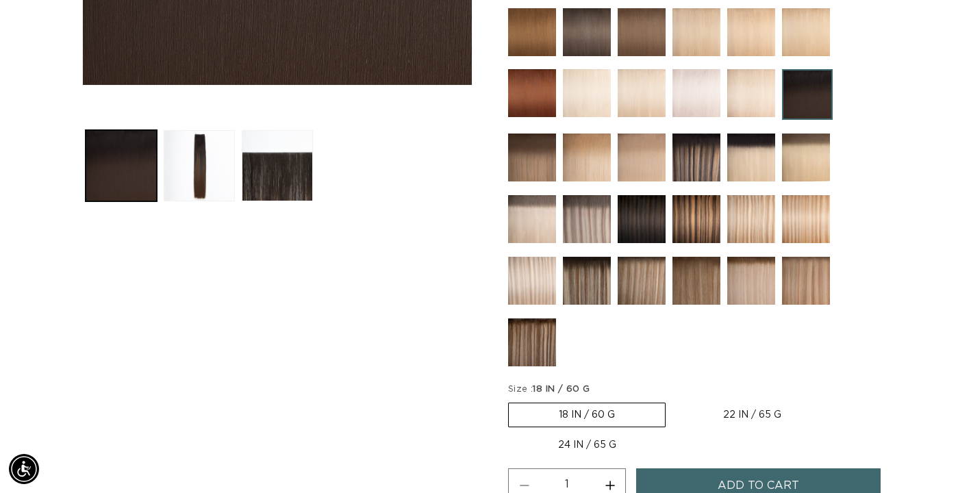
scroll to position [0, 861]
click at [748, 413] on label "22 IN / 65 G Variant sold out or unavailable" at bounding box center [752, 414] width 158 height 23
click at [673, 401] on input "22 IN / 65 G Variant sold out or unavailable" at bounding box center [673, 400] width 1 height 1
radio input "true"
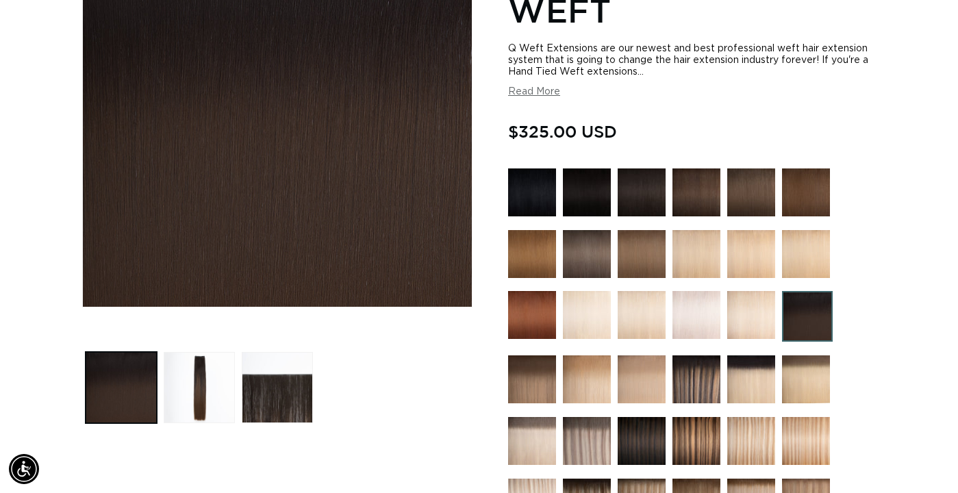
scroll to position [0, 861]
click at [812, 448] on img at bounding box center [806, 441] width 48 height 48
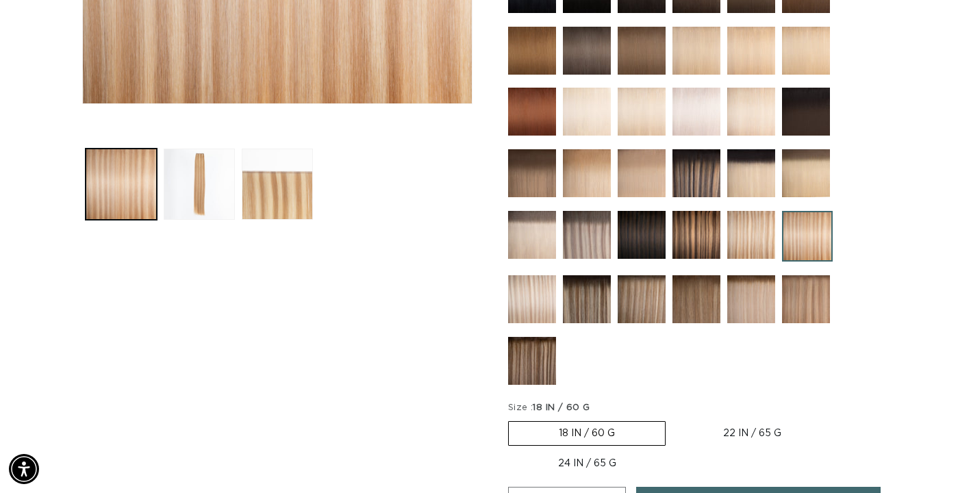
scroll to position [464, 0]
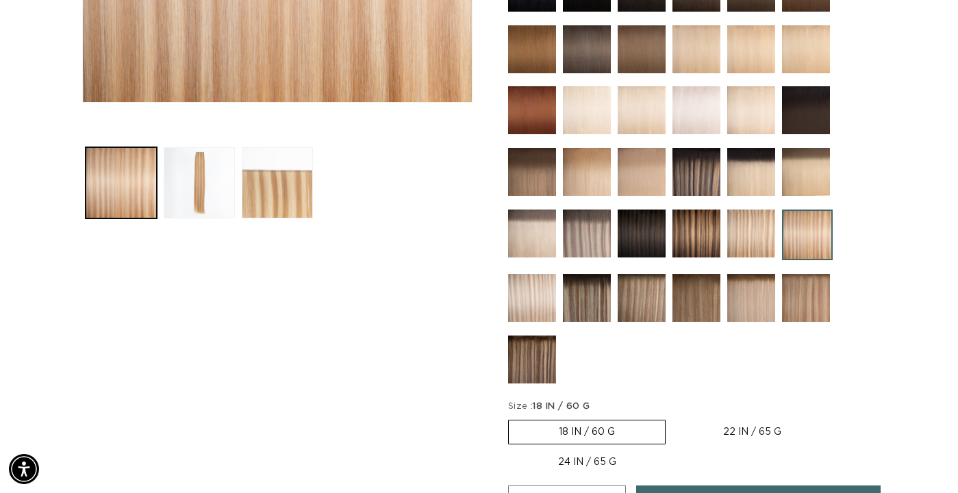
click at [778, 442] on label "22 IN / 65 G Variant sold out or unavailable" at bounding box center [752, 432] width 158 height 23
click at [673, 418] on input "22 IN / 65 G Variant sold out or unavailable" at bounding box center [673, 417] width 1 height 1
radio input "true"
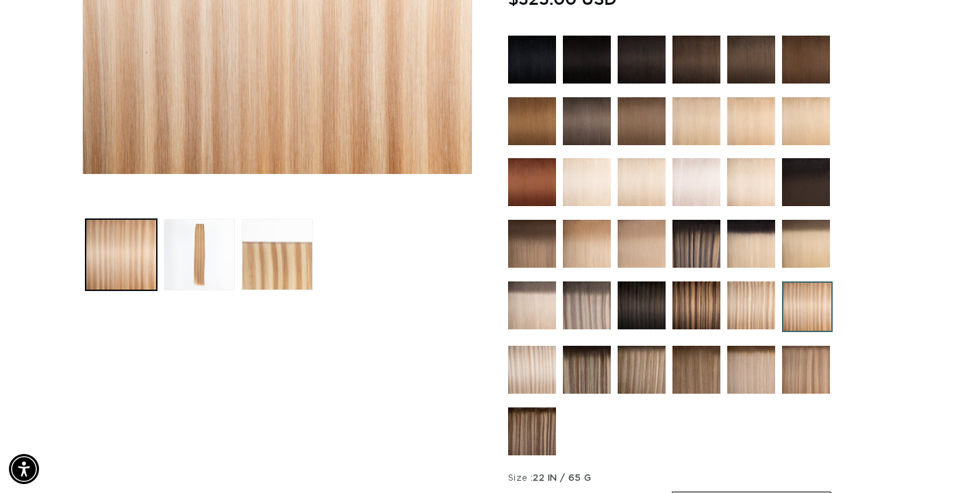
scroll to position [0, 1722]
click at [701, 310] on img at bounding box center [697, 306] width 48 height 48
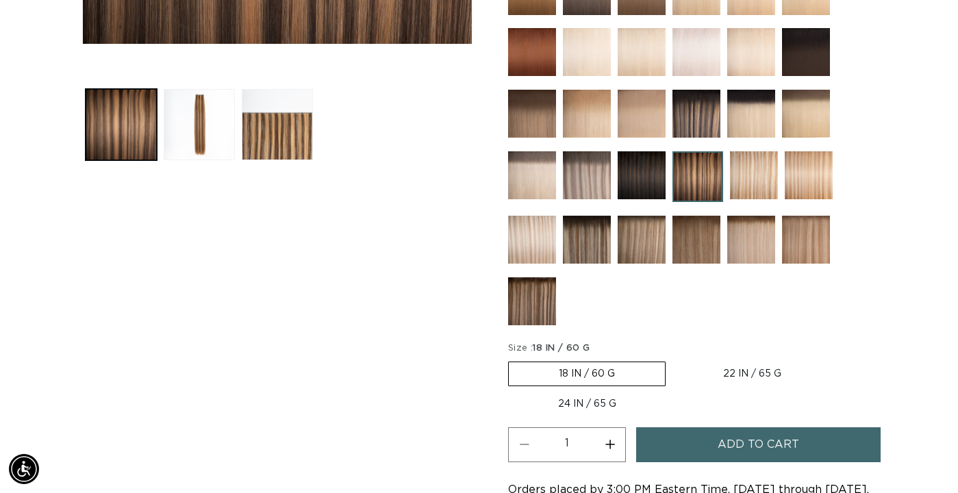
click at [773, 369] on label "22 IN / 65 G Variant sold out or unavailable" at bounding box center [752, 373] width 158 height 23
click at [673, 360] on input "22 IN / 65 G Variant sold out or unavailable" at bounding box center [673, 359] width 1 height 1
radio input "true"
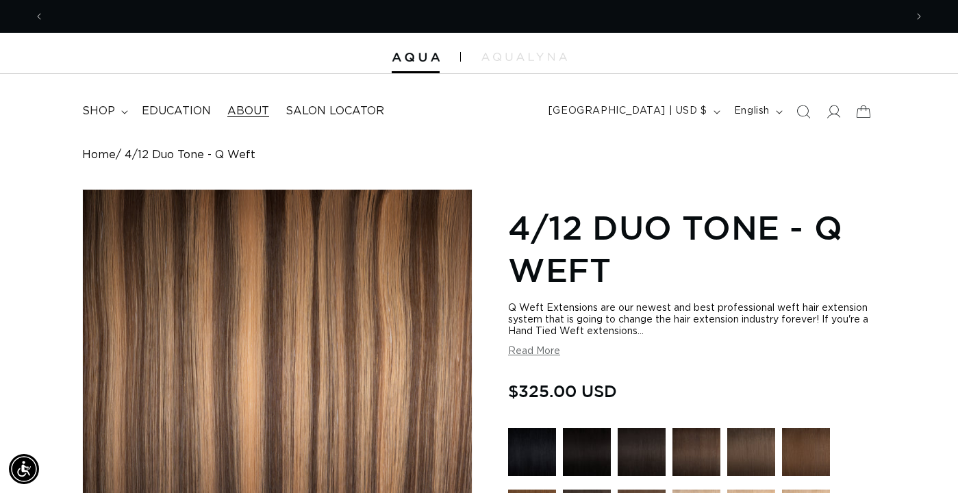
scroll to position [0, 1722]
click at [127, 110] on summary "shop" at bounding box center [104, 111] width 60 height 31
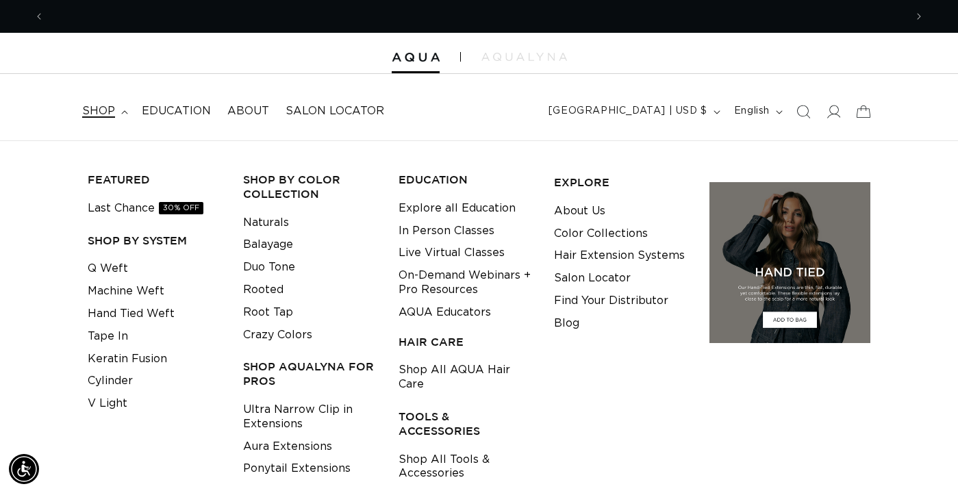
scroll to position [0, 0]
drag, startPoint x: 134, startPoint y: 293, endPoint x: 114, endPoint y: 324, distance: 36.7
click at [134, 293] on link "Machine Weft" at bounding box center [126, 291] width 77 height 23
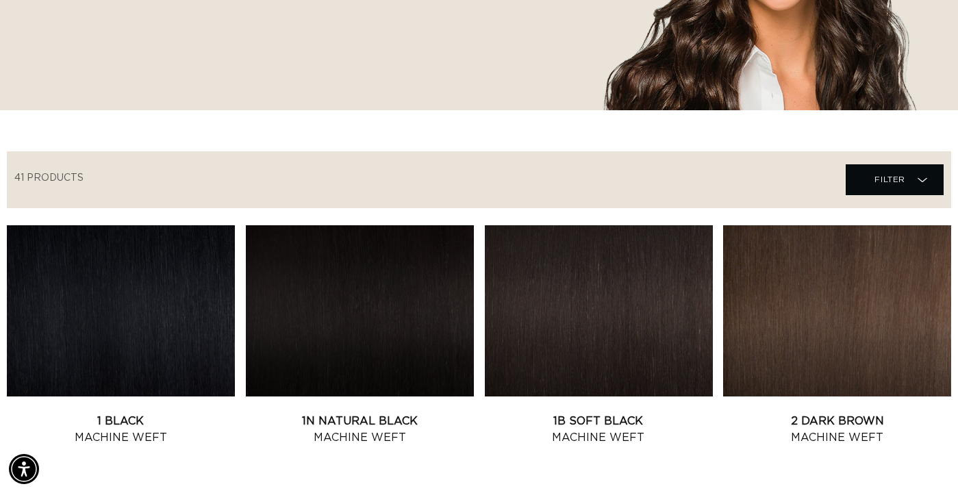
scroll to position [339, 0]
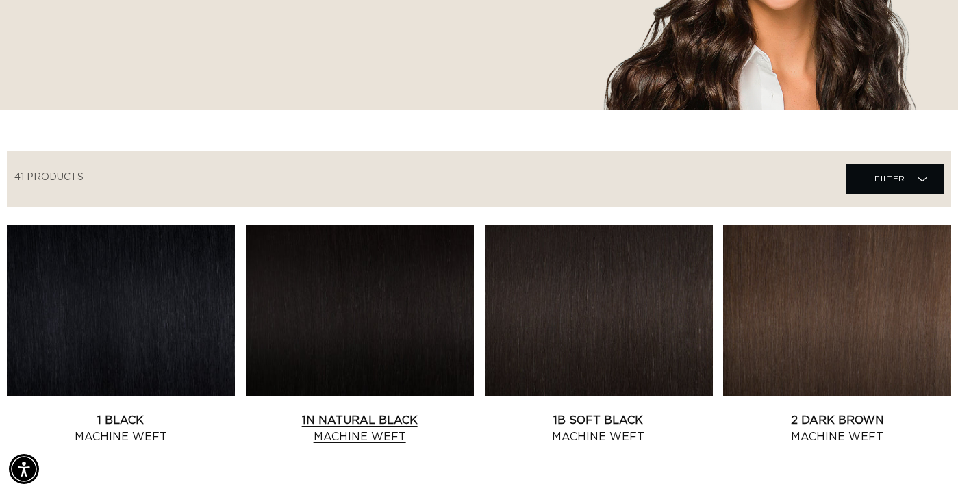
click at [334, 412] on link "1N Natural Black Machine Weft" at bounding box center [360, 428] width 228 height 33
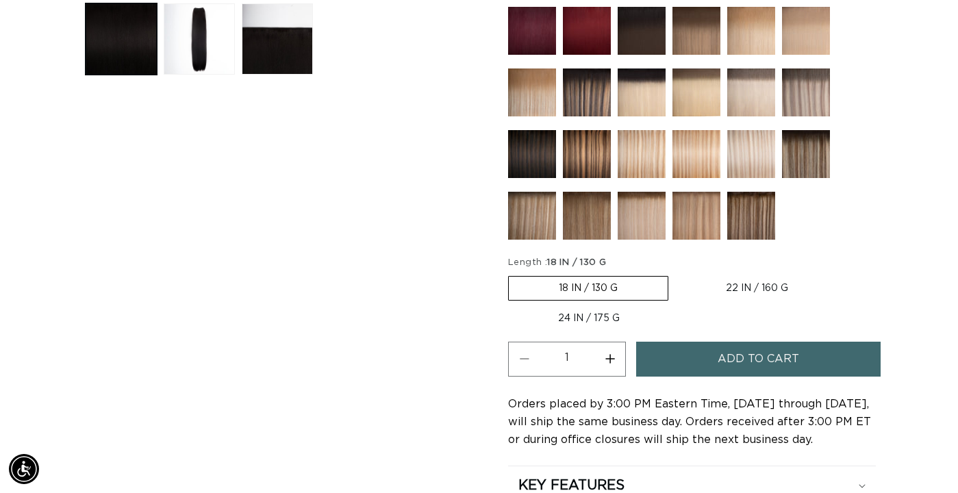
scroll to position [0, 861]
click at [764, 289] on label "22 IN / 160 G Variant sold out or unavailable" at bounding box center [757, 288] width 162 height 23
click at [676, 274] on input "22 IN / 160 G Variant sold out or unavailable" at bounding box center [675, 273] width 1 height 1
radio input "true"
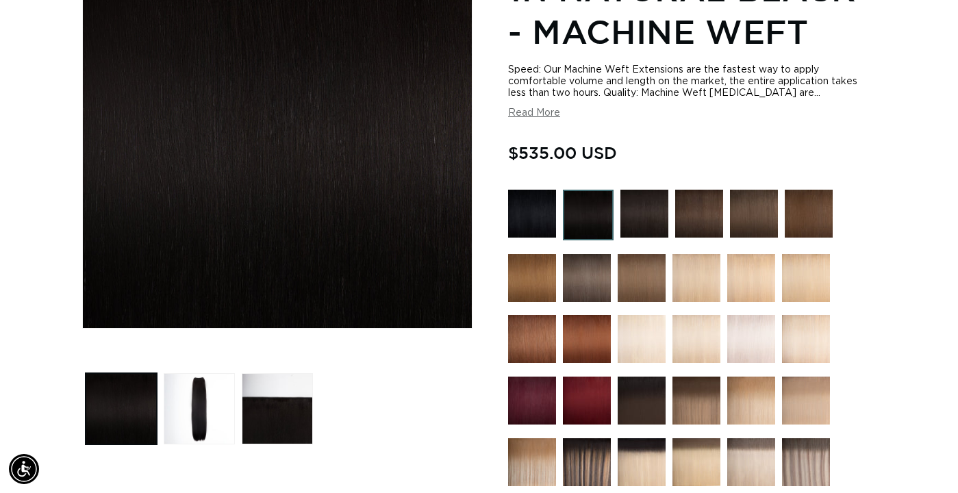
scroll to position [0, 861]
drag, startPoint x: 795, startPoint y: 338, endPoint x: 788, endPoint y: 340, distance: 7.4
click at [795, 338] on img at bounding box center [806, 339] width 48 height 48
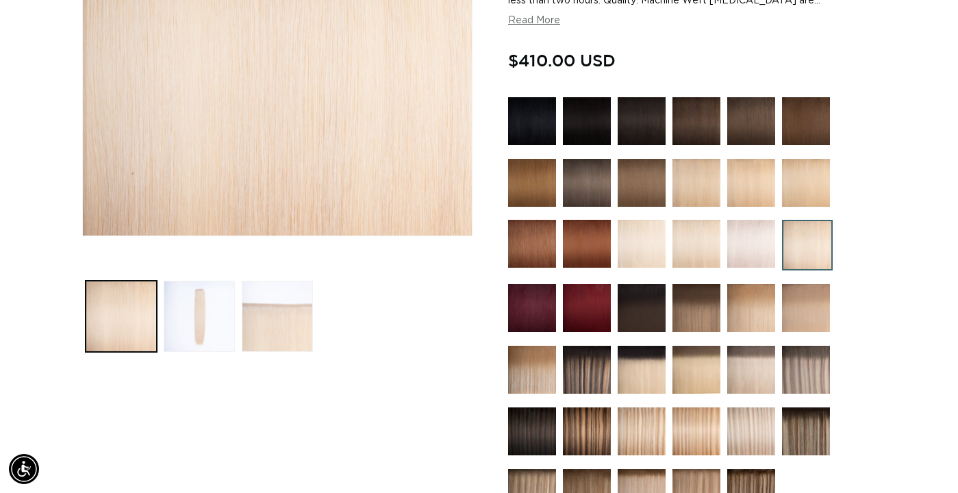
scroll to position [0, 861]
click at [735, 244] on img at bounding box center [751, 244] width 48 height 48
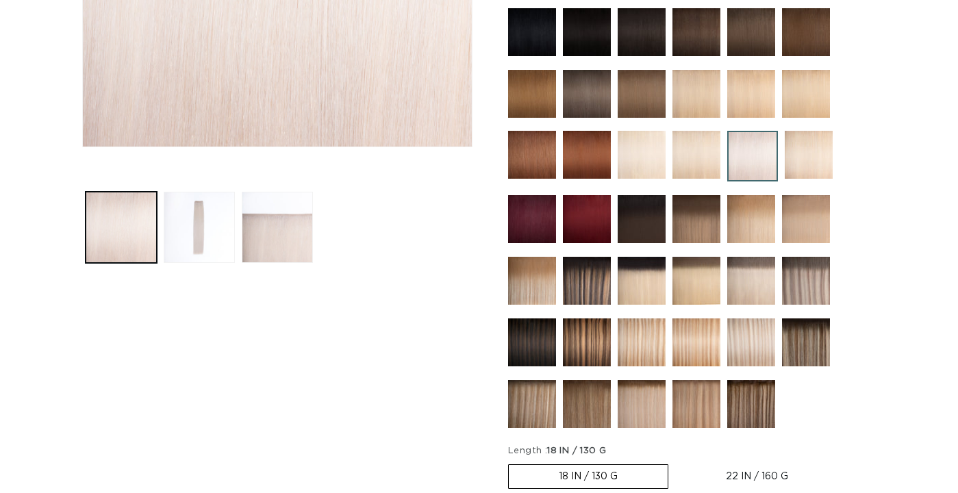
scroll to position [423, 0]
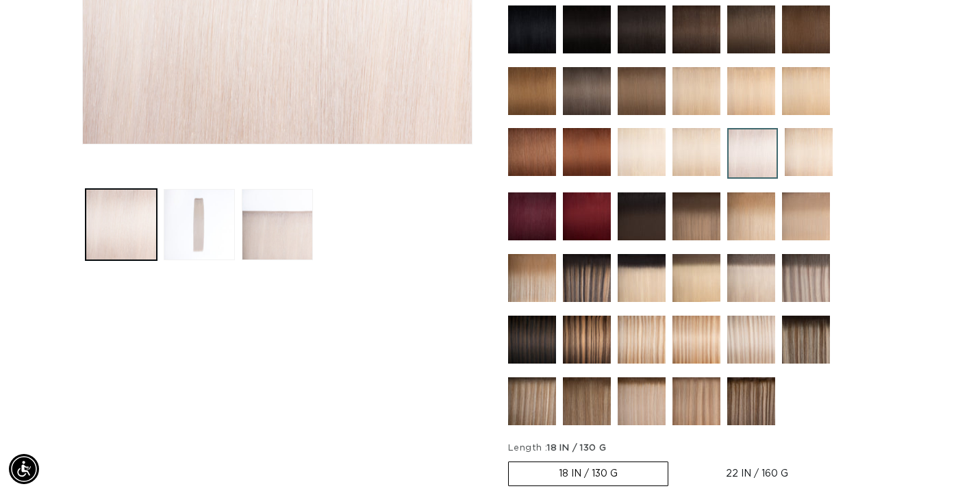
drag, startPoint x: 784, startPoint y: 482, endPoint x: 772, endPoint y: 476, distance: 13.2
click at [784, 482] on label "22 IN / 160 G Variant sold out or unavailable" at bounding box center [757, 473] width 162 height 23
click at [676, 460] on input "22 IN / 160 G Variant sold out or unavailable" at bounding box center [675, 459] width 1 height 1
radio input "true"
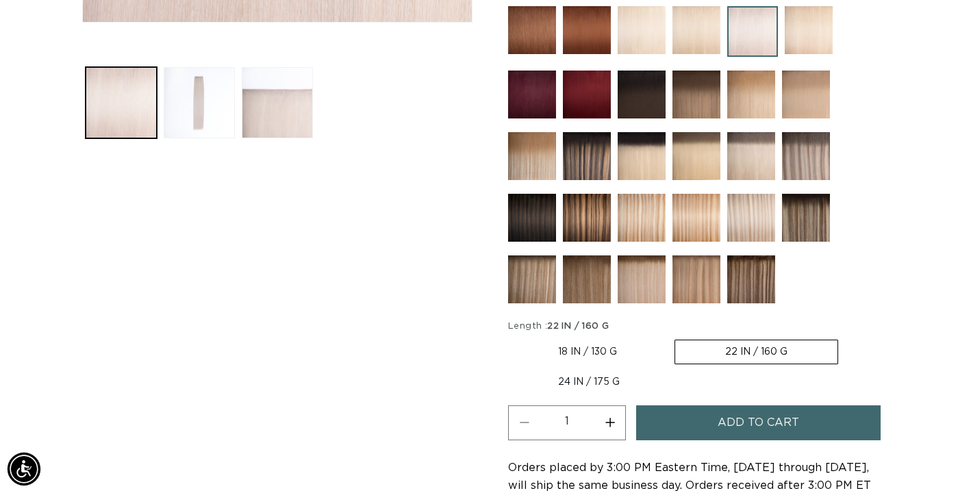
scroll to position [0, 861]
click at [766, 351] on label "22 IN / 160 G Variant sold out or unavailable" at bounding box center [757, 352] width 164 height 25
click at [675, 338] on input "22 IN / 160 G Variant sold out or unavailable" at bounding box center [674, 337] width 1 height 1
click at [590, 222] on img at bounding box center [587, 218] width 48 height 48
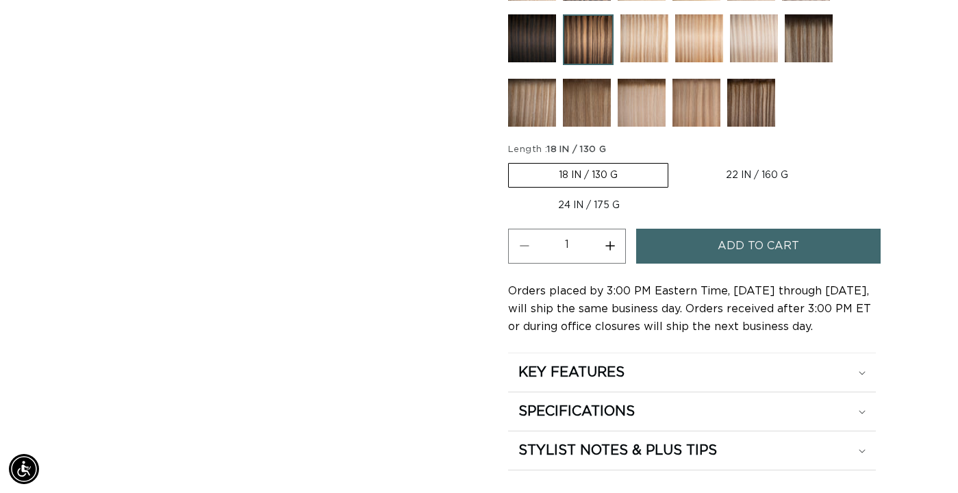
scroll to position [722, 0]
click at [749, 164] on label "22 IN / 160 G Variant sold out or unavailable" at bounding box center [757, 174] width 162 height 23
click at [676, 160] on input "22 IN / 160 G Variant sold out or unavailable" at bounding box center [675, 160] width 1 height 1
radio input "true"
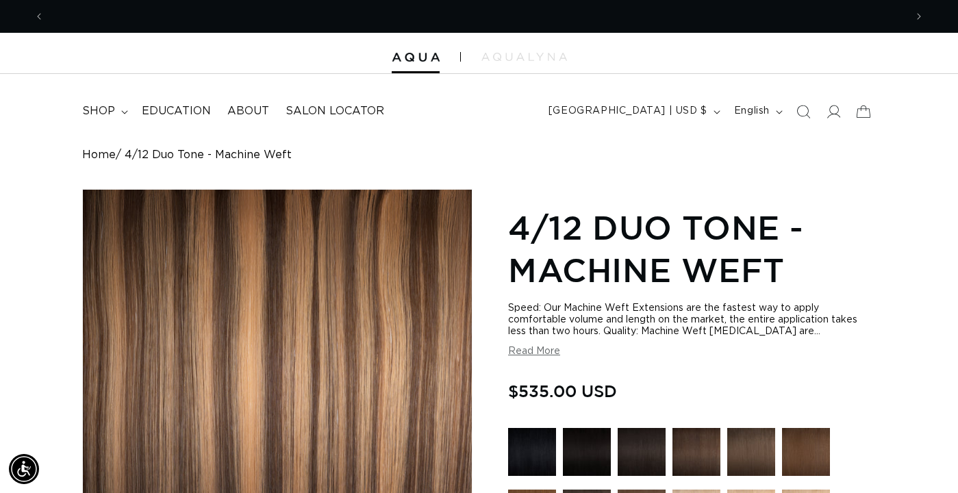
scroll to position [0, 1722]
click at [125, 116] on summary "shop" at bounding box center [104, 111] width 60 height 31
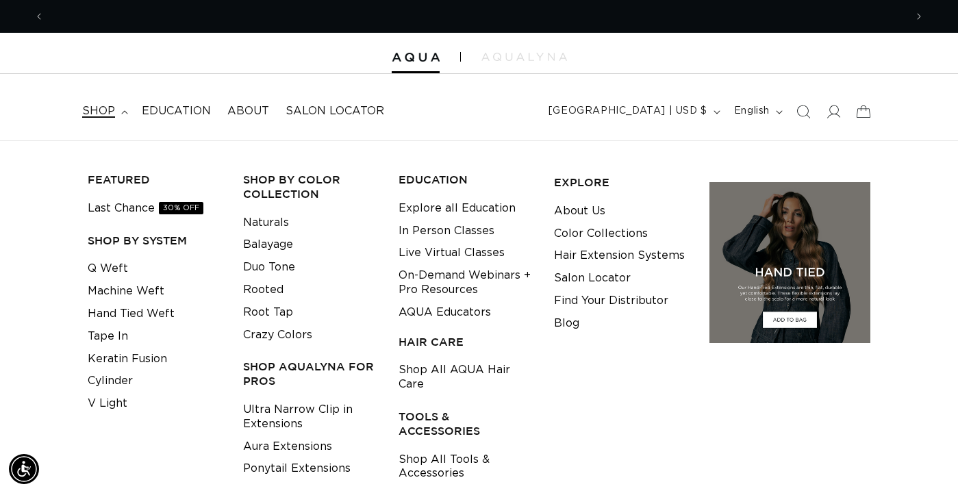
scroll to position [0, 0]
click at [137, 315] on link "Hand Tied Weft" at bounding box center [131, 314] width 87 height 23
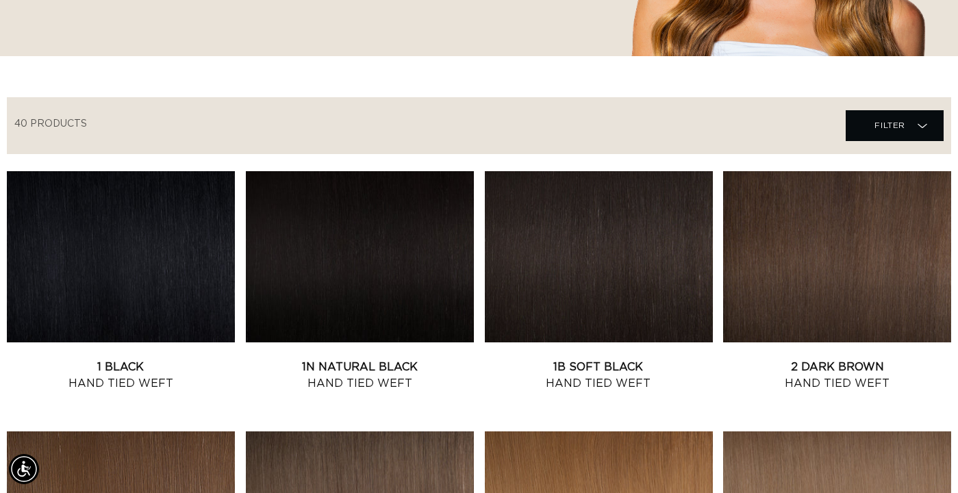
scroll to position [395, 0]
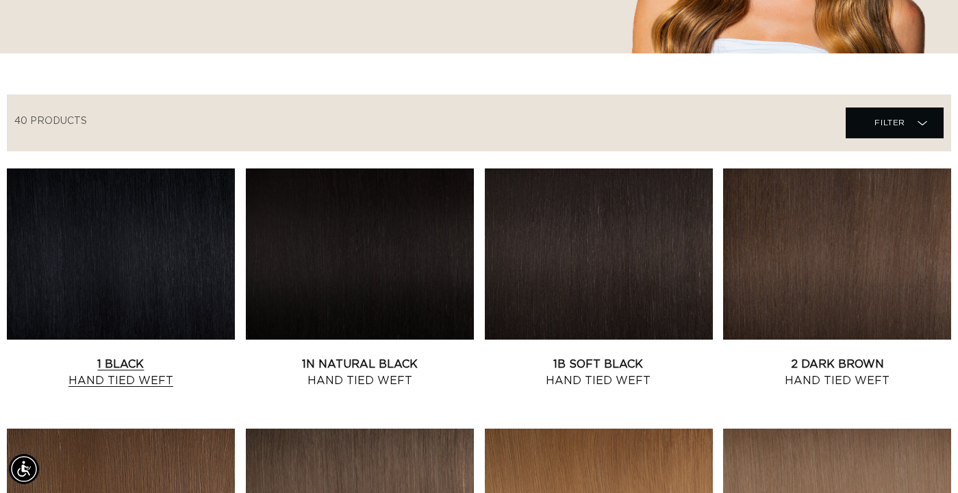
drag, startPoint x: 413, startPoint y: 298, endPoint x: 221, endPoint y: 373, distance: 206.7
click at [413, 356] on link "1N Natural Black Hand Tied Weft" at bounding box center [360, 372] width 228 height 33
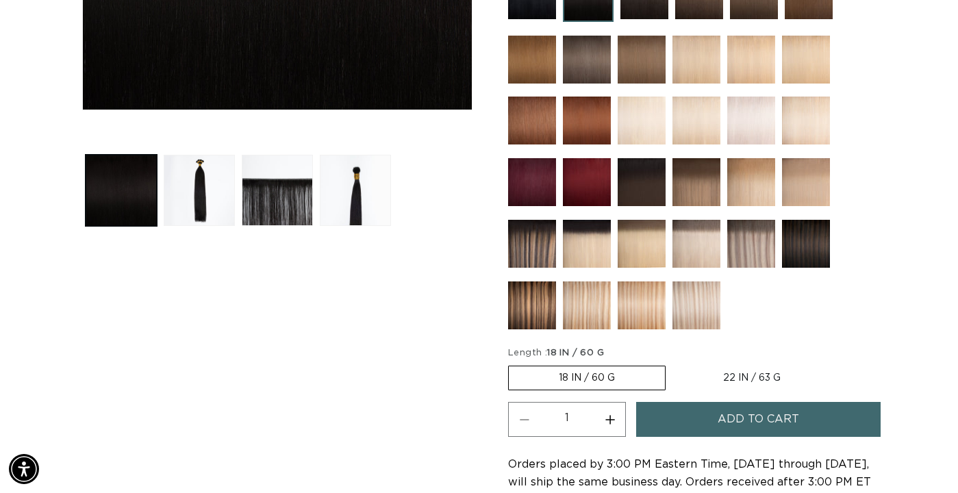
scroll to position [479, 0]
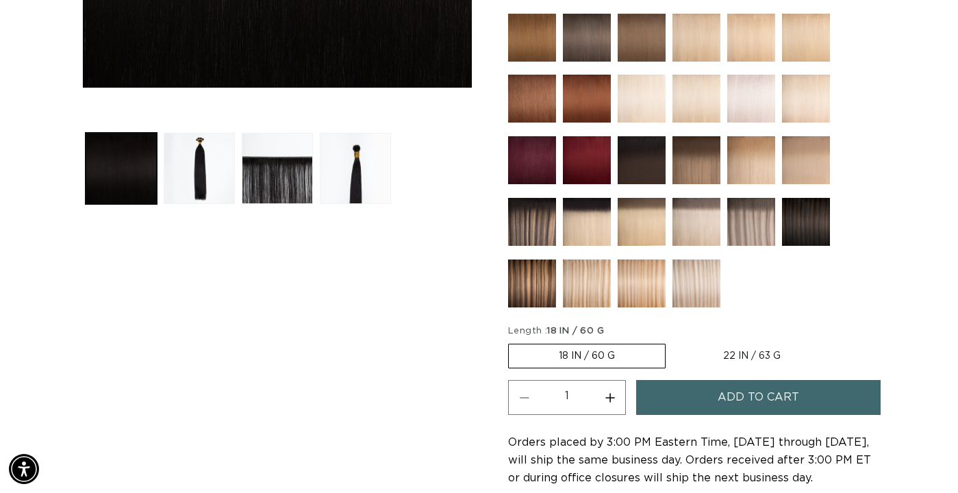
click at [775, 355] on label "22 IN / 63 G Variant sold out or unavailable" at bounding box center [752, 356] width 158 height 23
click at [673, 342] on input "22 IN / 63 G Variant sold out or unavailable" at bounding box center [673, 341] width 1 height 1
radio input "true"
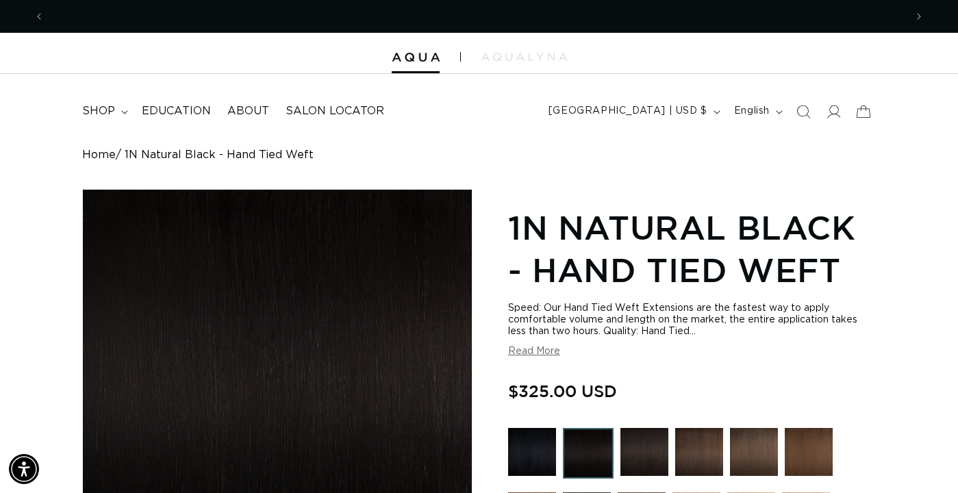
scroll to position [0, 861]
click at [125, 115] on summary "shop" at bounding box center [104, 111] width 60 height 31
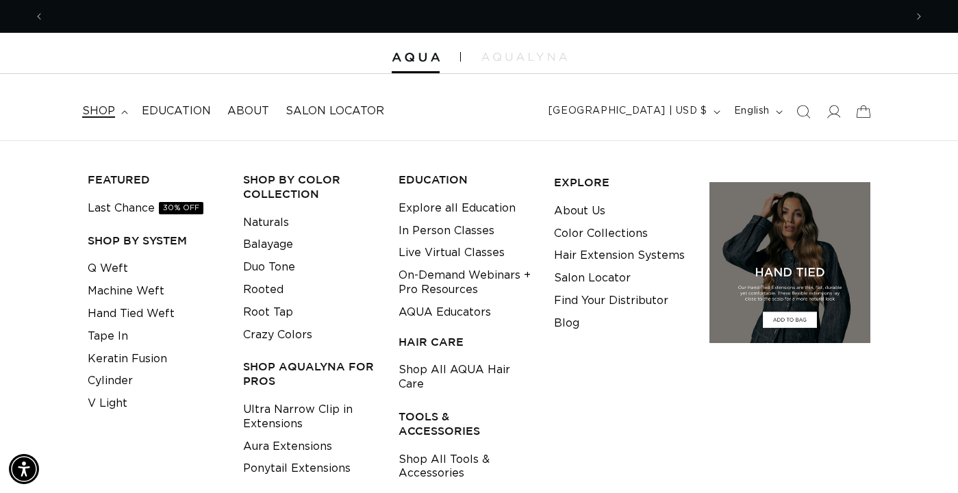
scroll to position [0, 1722]
click at [121, 335] on link "Tape In" at bounding box center [108, 336] width 40 height 23
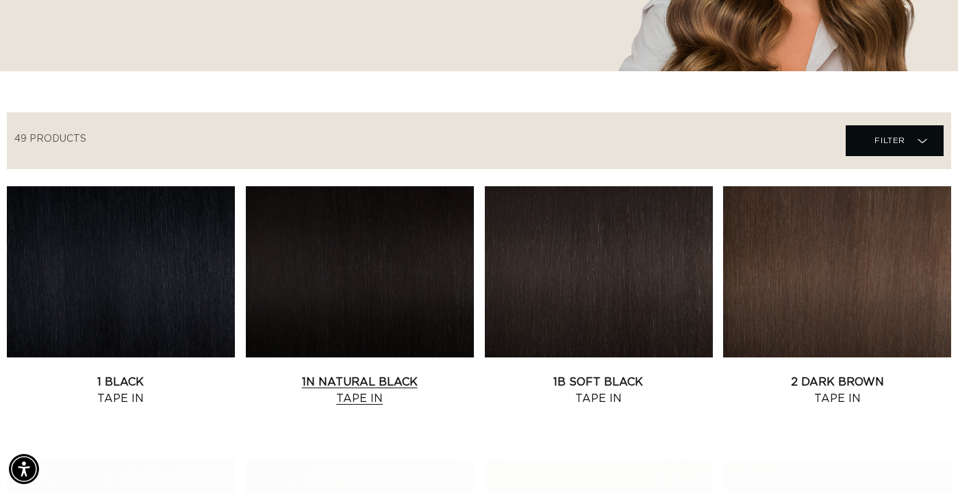
scroll to position [0, 861]
click at [170, 374] on link "1 Black Tape In" at bounding box center [121, 390] width 228 height 33
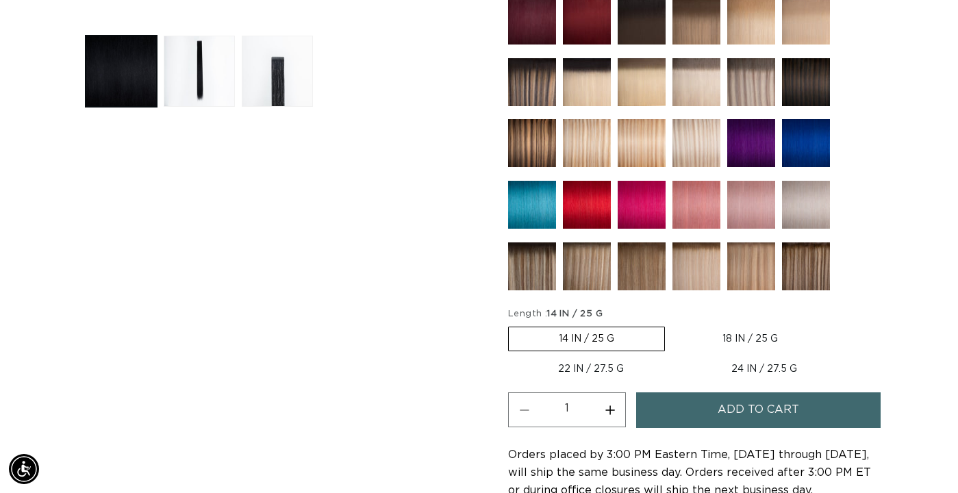
scroll to position [577, 0]
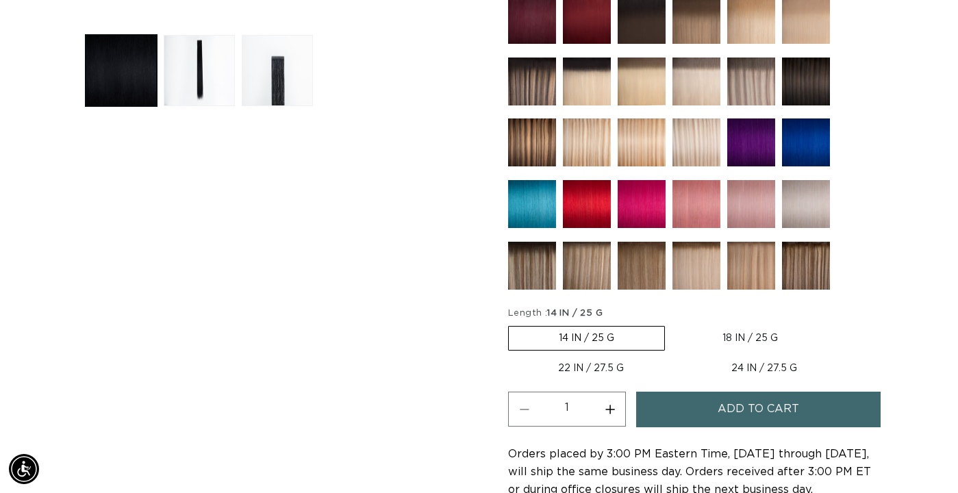
click at [593, 365] on label "22 IN / 27.5 G Variant sold out or unavailable" at bounding box center [591, 368] width 166 height 23
click at [835, 324] on input "22 IN / 27.5 G Variant sold out or unavailable" at bounding box center [835, 323] width 1 height 1
radio input "true"
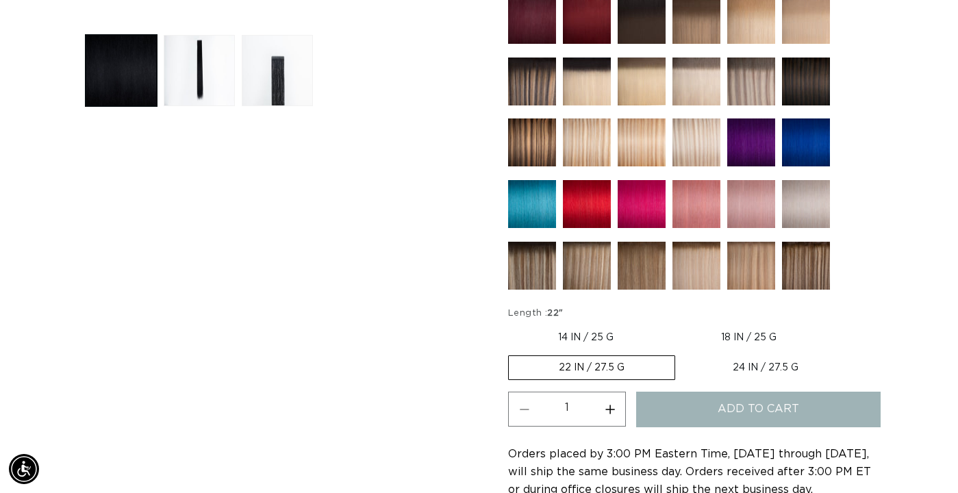
scroll to position [0, 861]
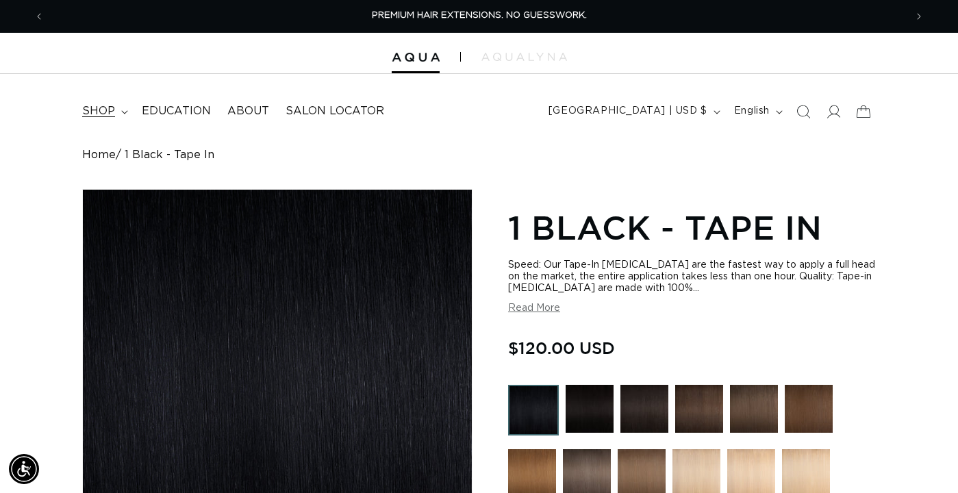
click at [119, 112] on summary "shop" at bounding box center [104, 111] width 60 height 31
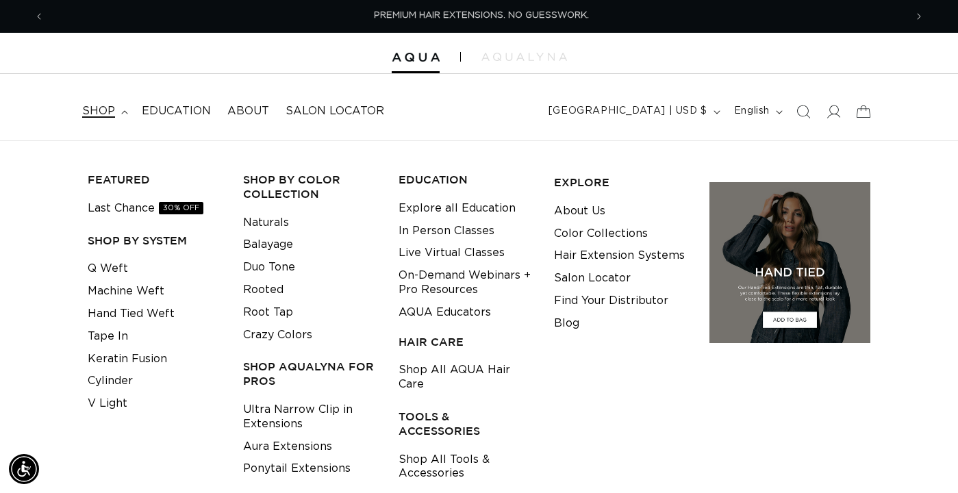
scroll to position [0, 861]
click at [142, 360] on link "Keratin Fusion" at bounding box center [127, 359] width 79 height 23
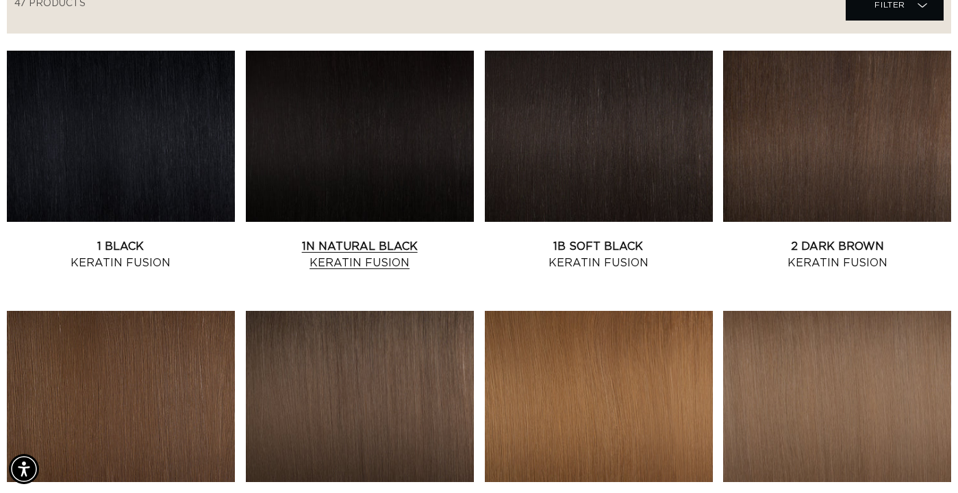
scroll to position [564, 0]
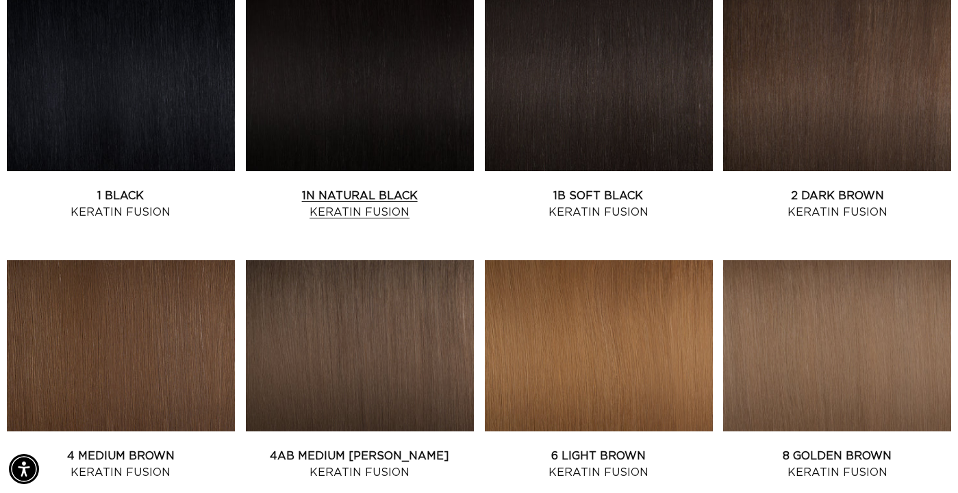
click at [379, 188] on link "1N Natural Black Keratin Fusion" at bounding box center [360, 204] width 228 height 33
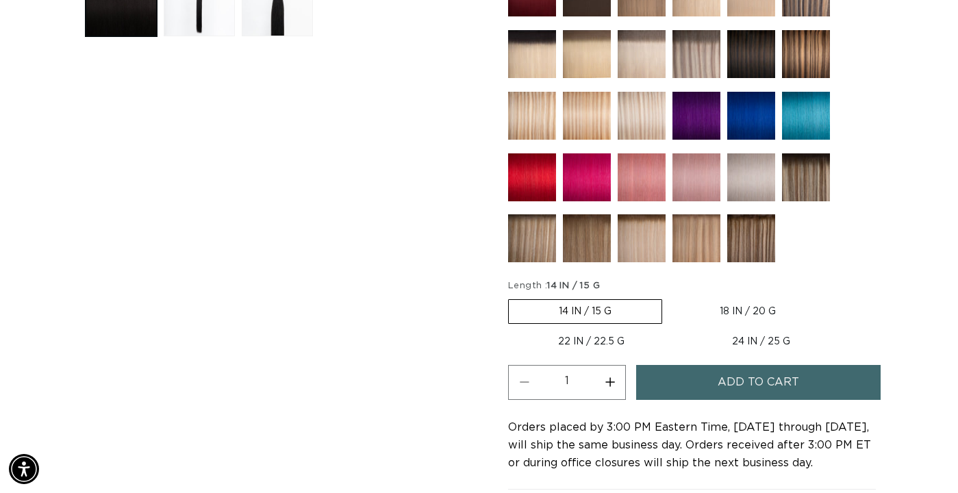
scroll to position [648, 0]
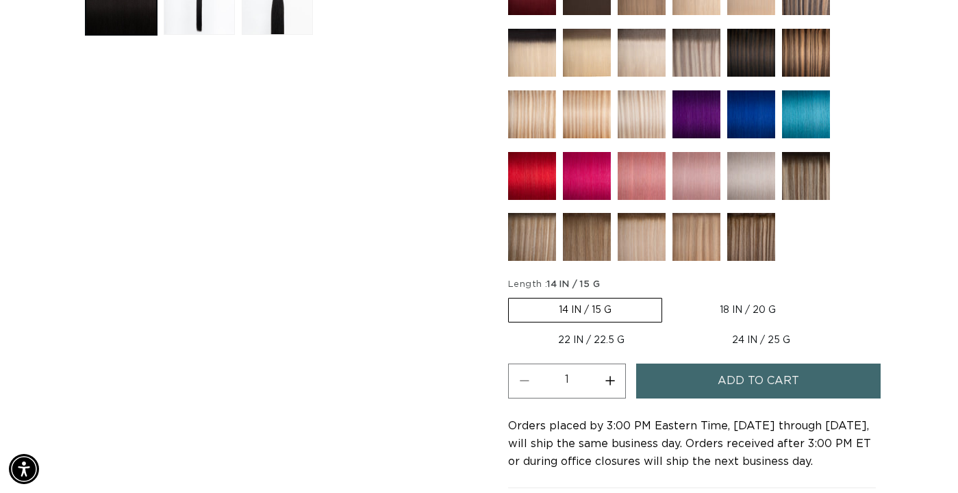
click at [606, 339] on label "22 IN / 22.5 G Variant sold out or unavailable" at bounding box center [591, 340] width 166 height 23
click at [833, 296] on input "22 IN / 22.5 G Variant sold out or unavailable" at bounding box center [833, 295] width 1 height 1
radio input "true"
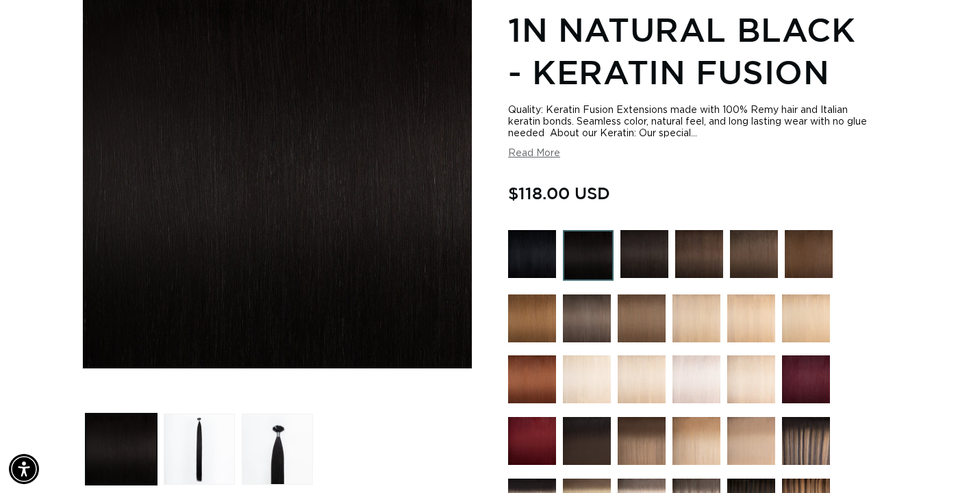
scroll to position [358, 0]
